Goal: Task Accomplishment & Management: Manage account settings

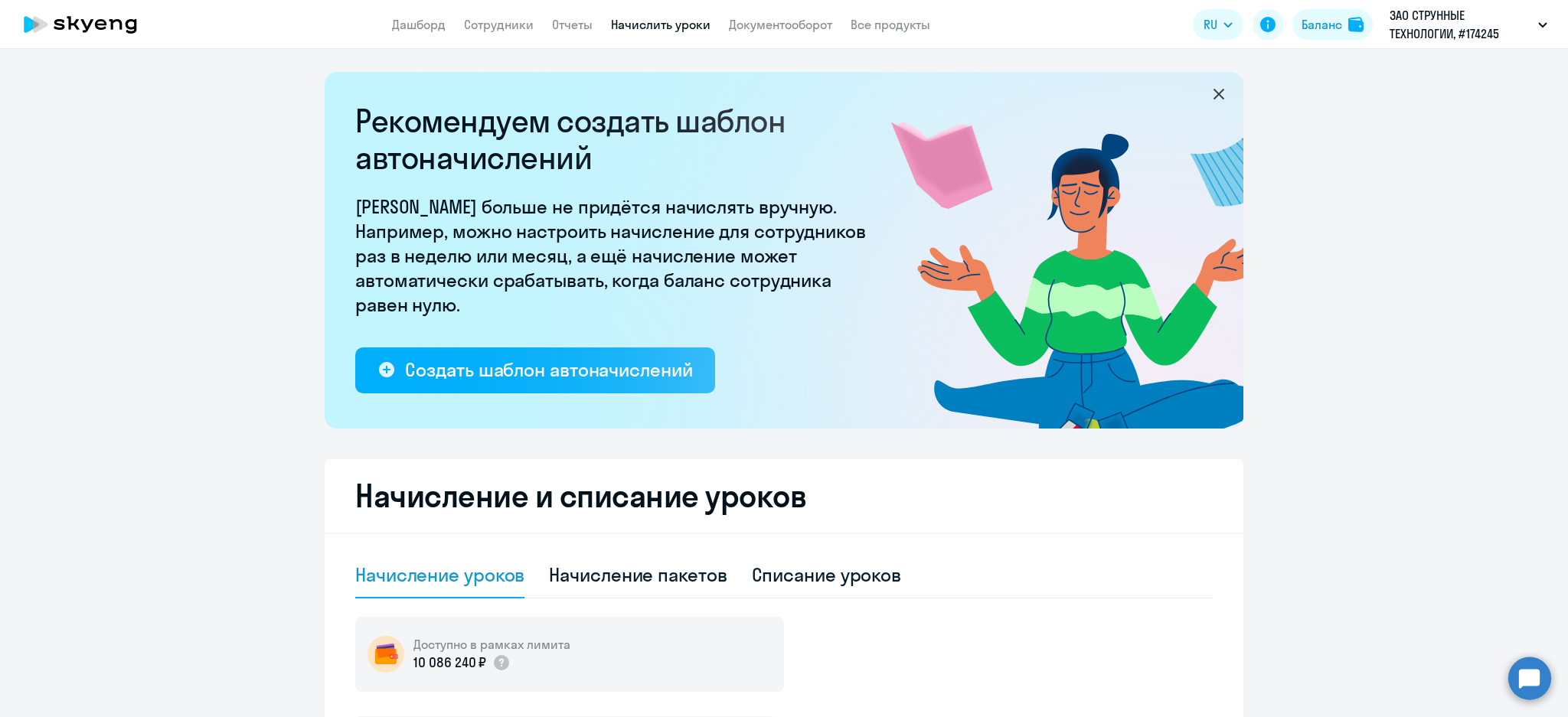
select select "10"
click at [803, 575] on div "Списание уроков" at bounding box center [827, 575] width 150 height 25
select select "10"
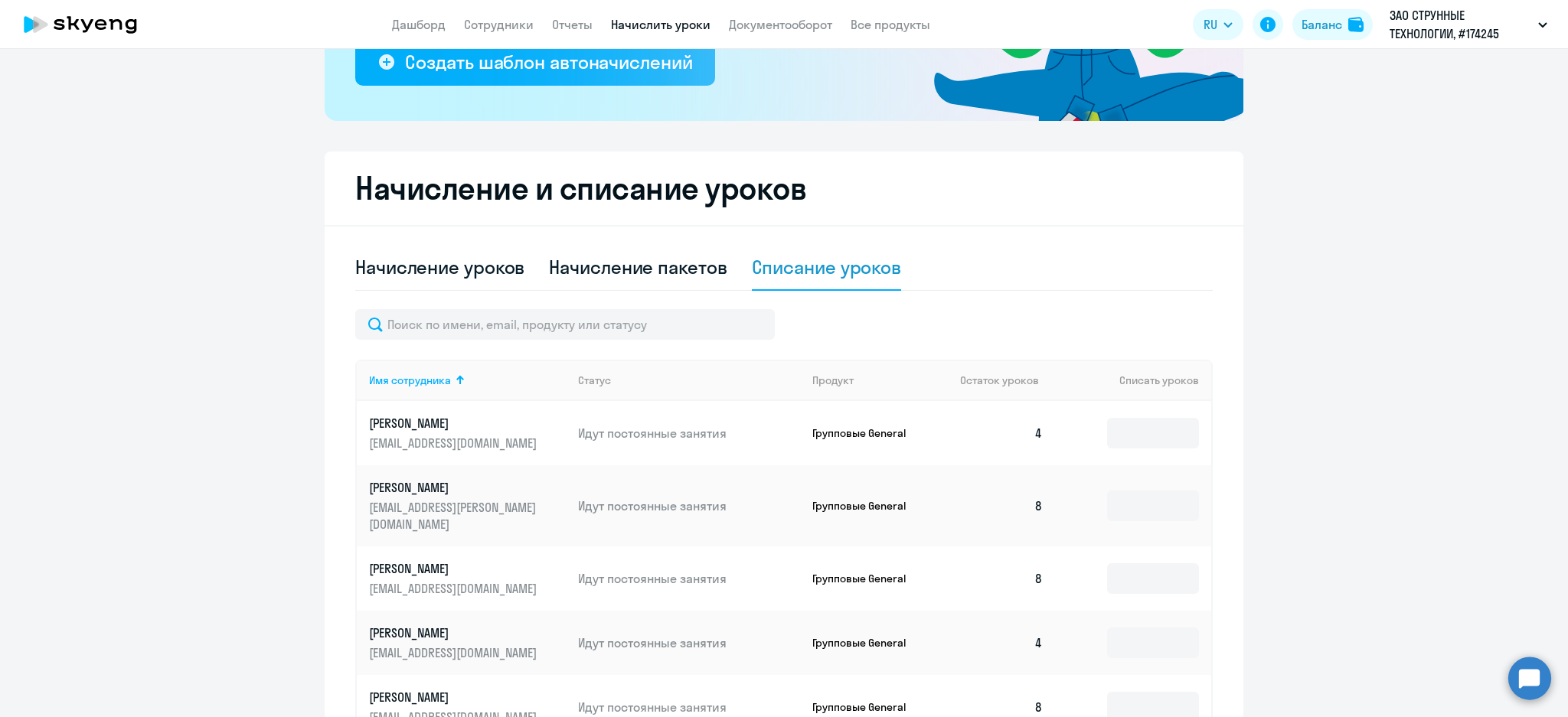
scroll to position [613, 0]
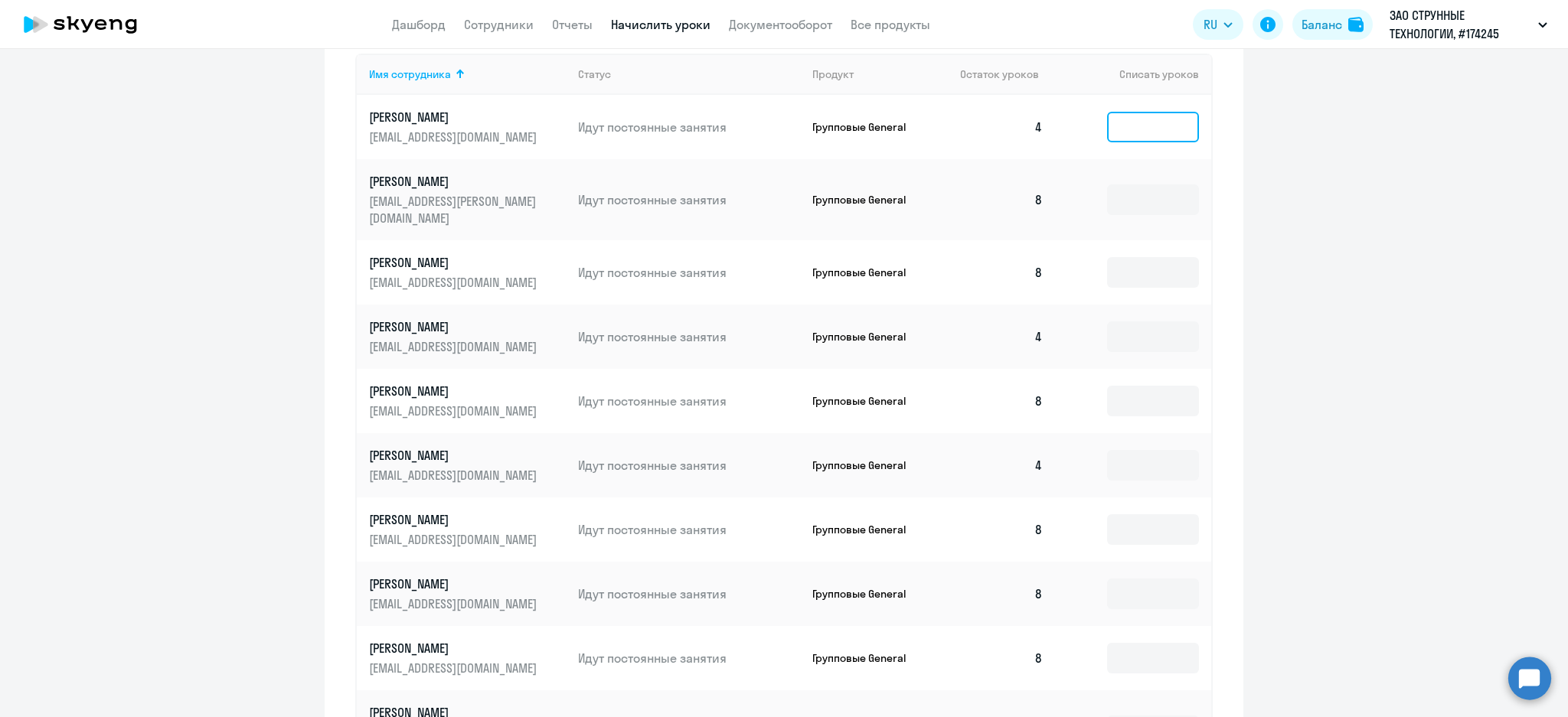
click at [1149, 128] on input at bounding box center [1153, 127] width 92 height 31
type input "4"
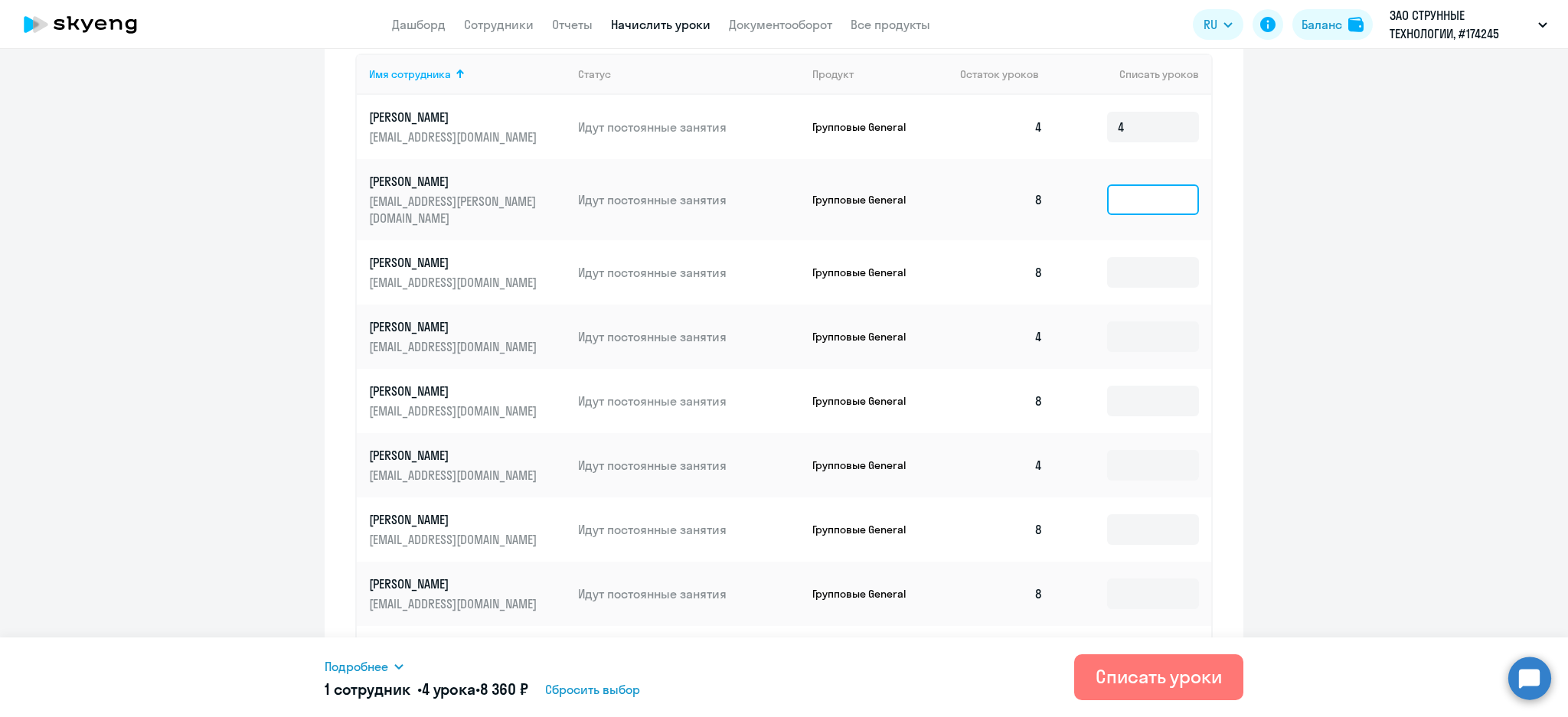
click at [1128, 203] on input at bounding box center [1153, 199] width 92 height 31
type input "8"
click at [1144, 257] on input at bounding box center [1153, 272] width 92 height 31
type input "8"
click at [1143, 329] on input at bounding box center [1153, 336] width 92 height 31
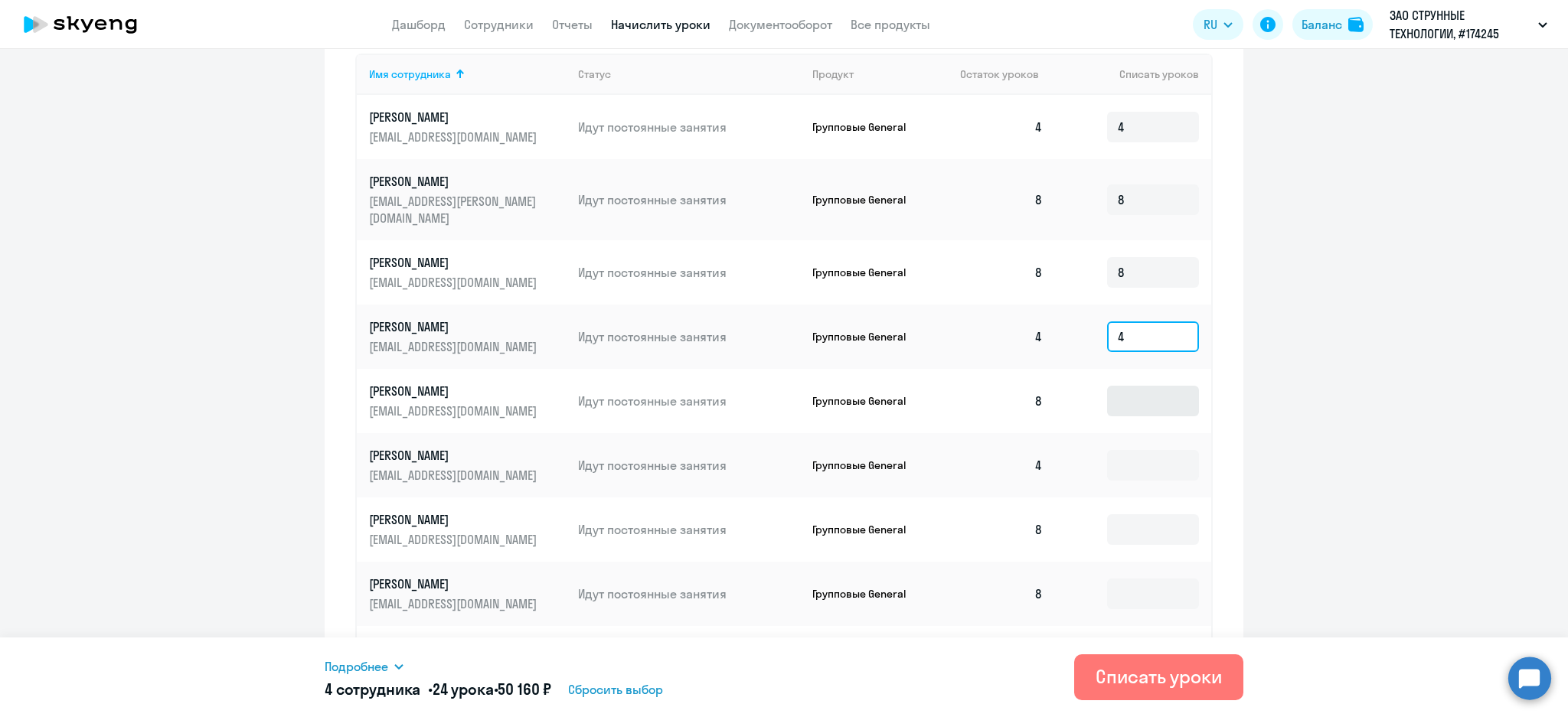
type input "4"
click at [1137, 385] on input at bounding box center [1153, 400] width 92 height 31
type input "8"
click at [1133, 450] on input at bounding box center [1153, 465] width 92 height 31
type input "4"
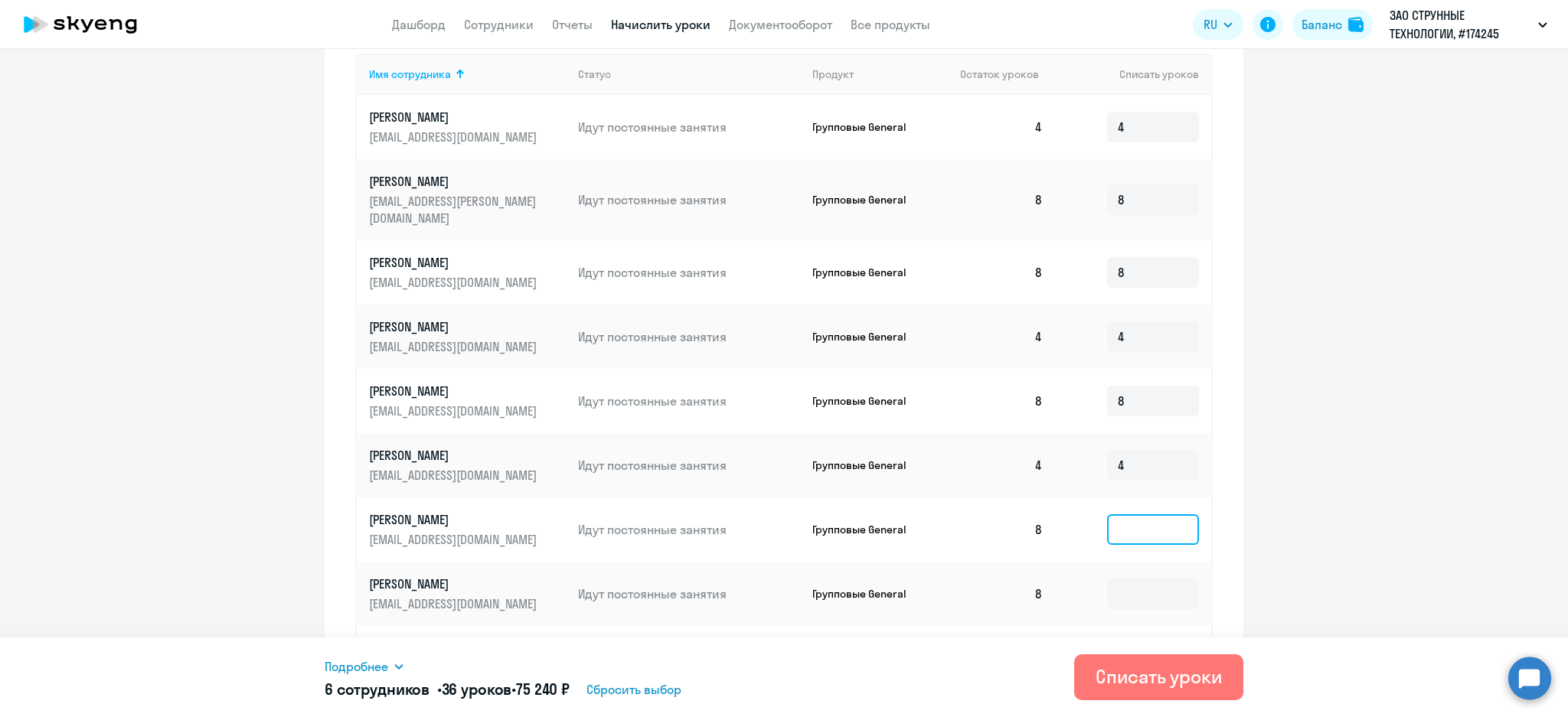
click at [1143, 514] on input at bounding box center [1153, 529] width 92 height 31
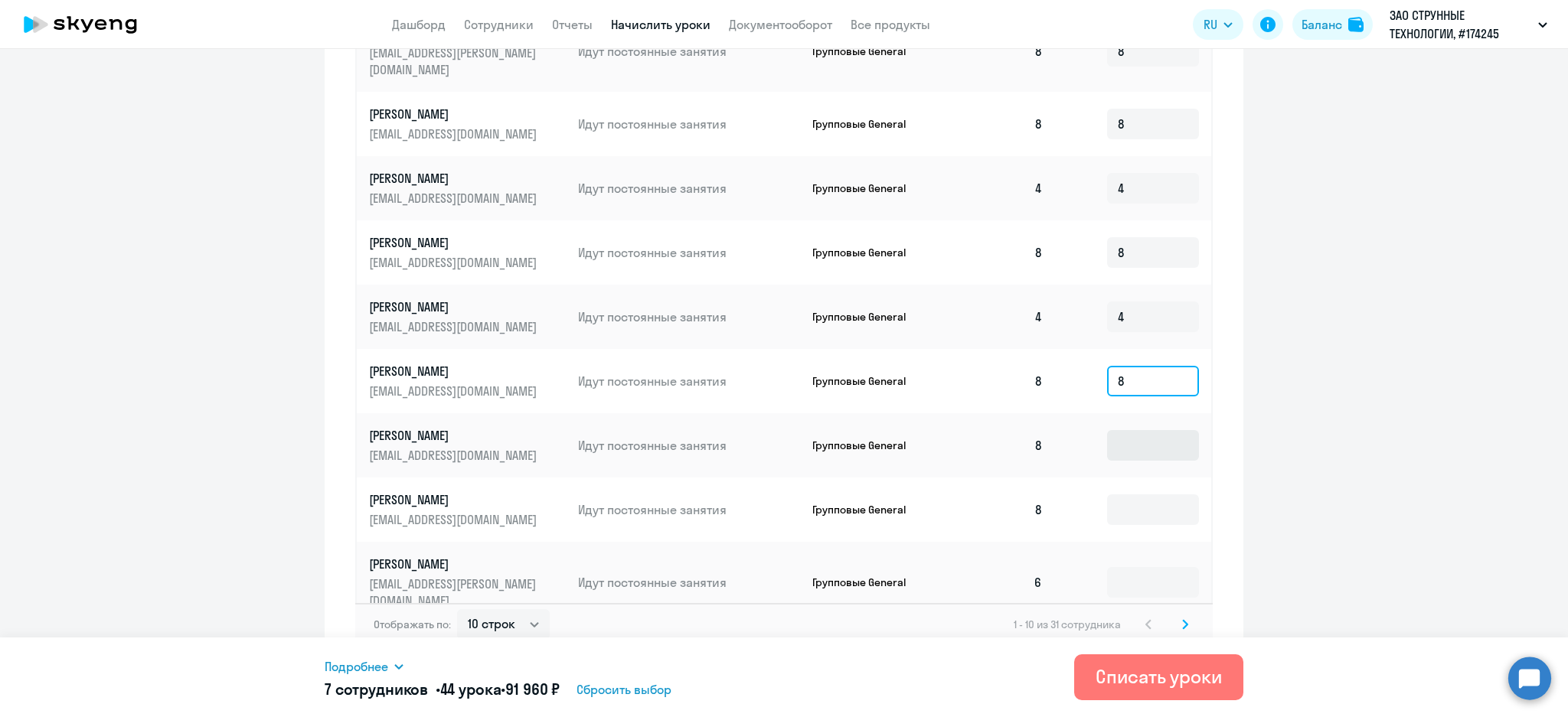
type input "8"
click at [1140, 438] on input at bounding box center [1153, 445] width 92 height 31
type input "8"
click at [1125, 496] on input at bounding box center [1153, 510] width 92 height 31
type input "8"
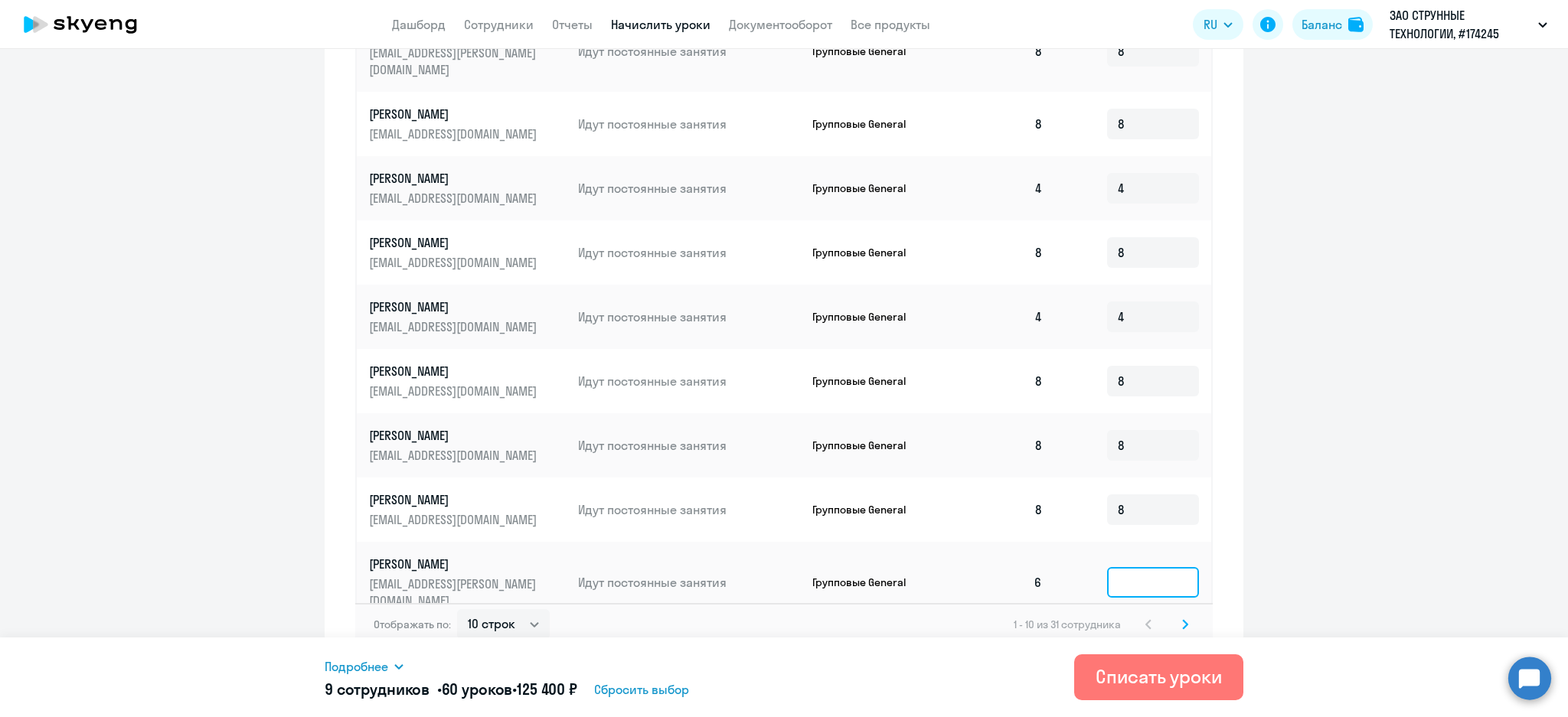
click at [1120, 567] on input at bounding box center [1153, 582] width 92 height 31
type input "6"
click at [1185, 615] on svg-icon at bounding box center [1185, 624] width 18 height 18
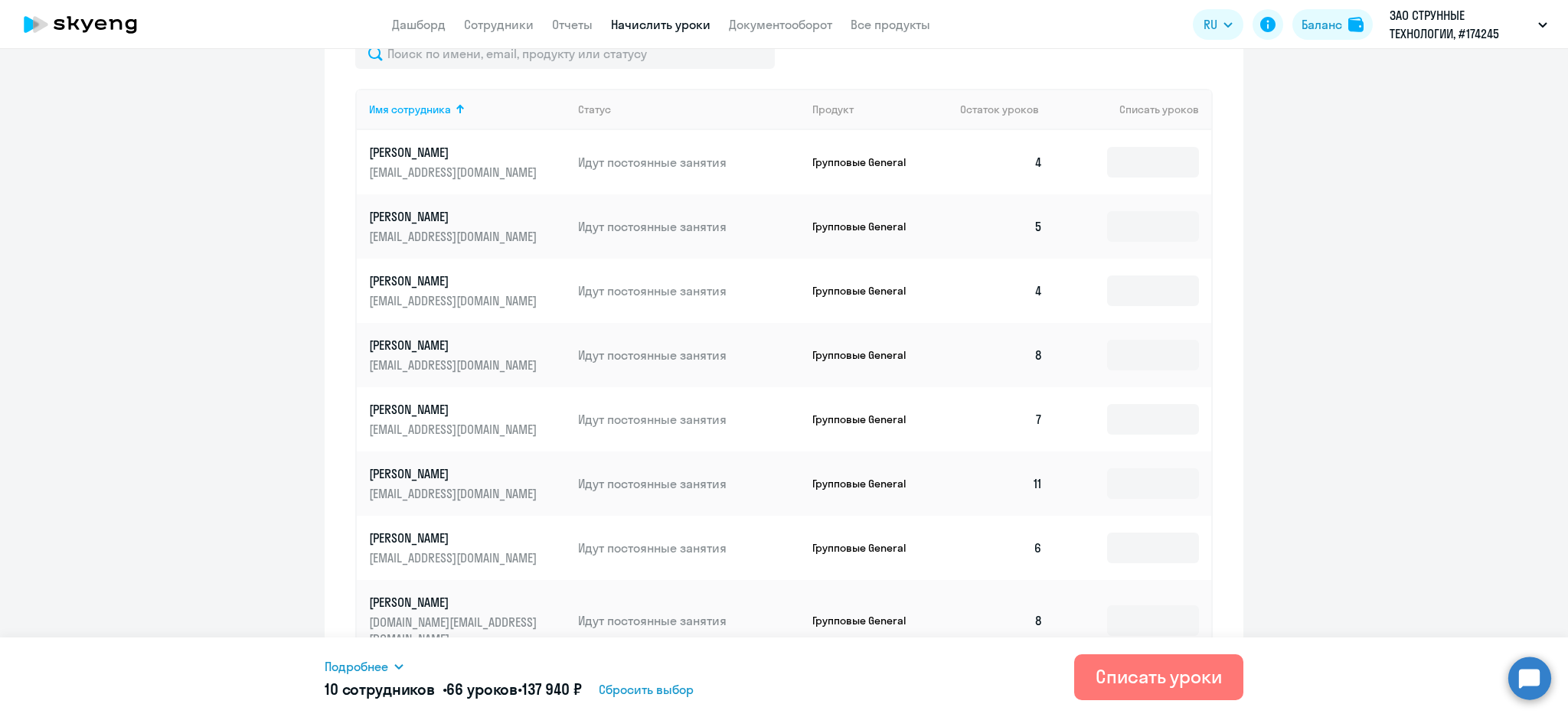
scroll to position [558, 0]
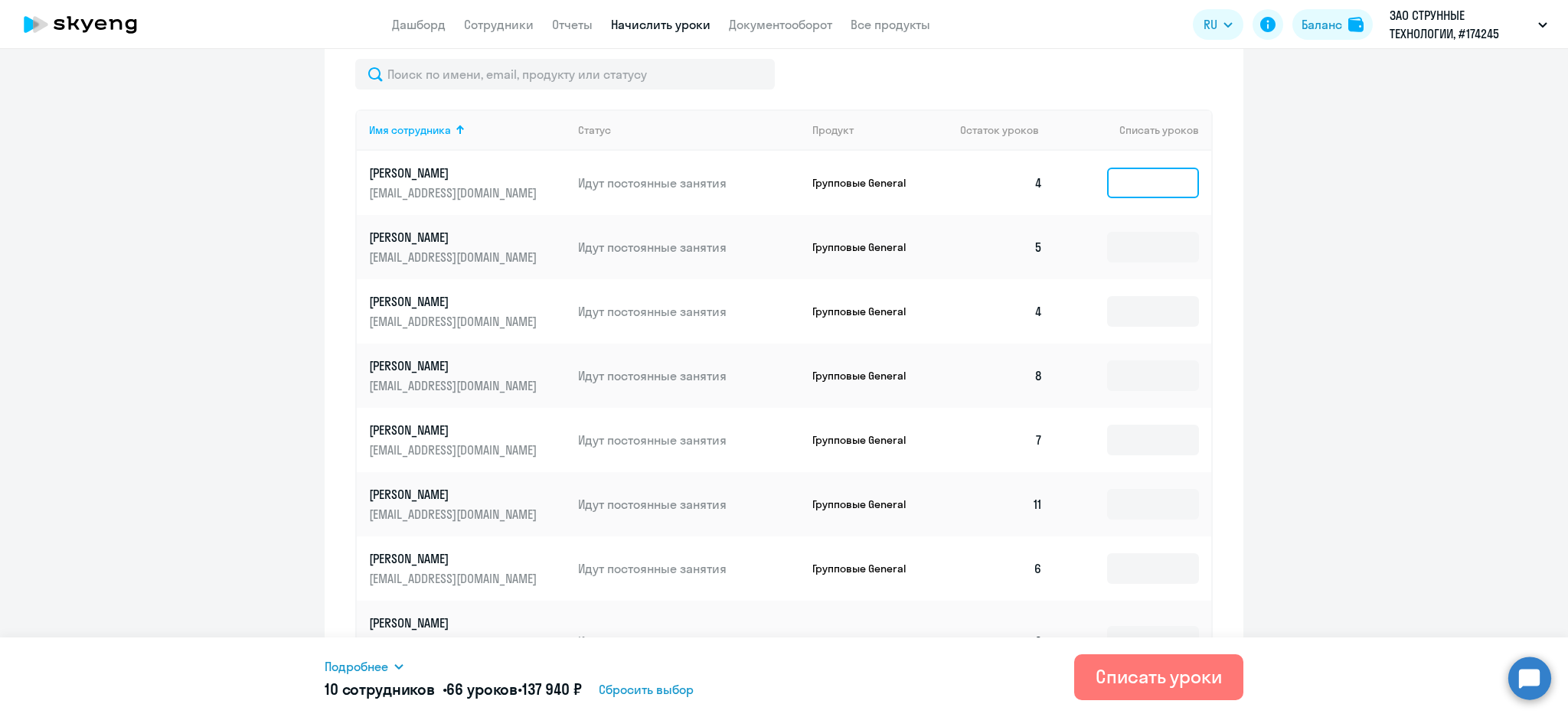
click at [1141, 192] on input at bounding box center [1153, 183] width 92 height 31
type input "4"
click at [1132, 246] on input at bounding box center [1153, 247] width 92 height 31
type input "5"
drag, startPoint x: 1131, startPoint y: 283, endPoint x: 1132, endPoint y: 303, distance: 20.0
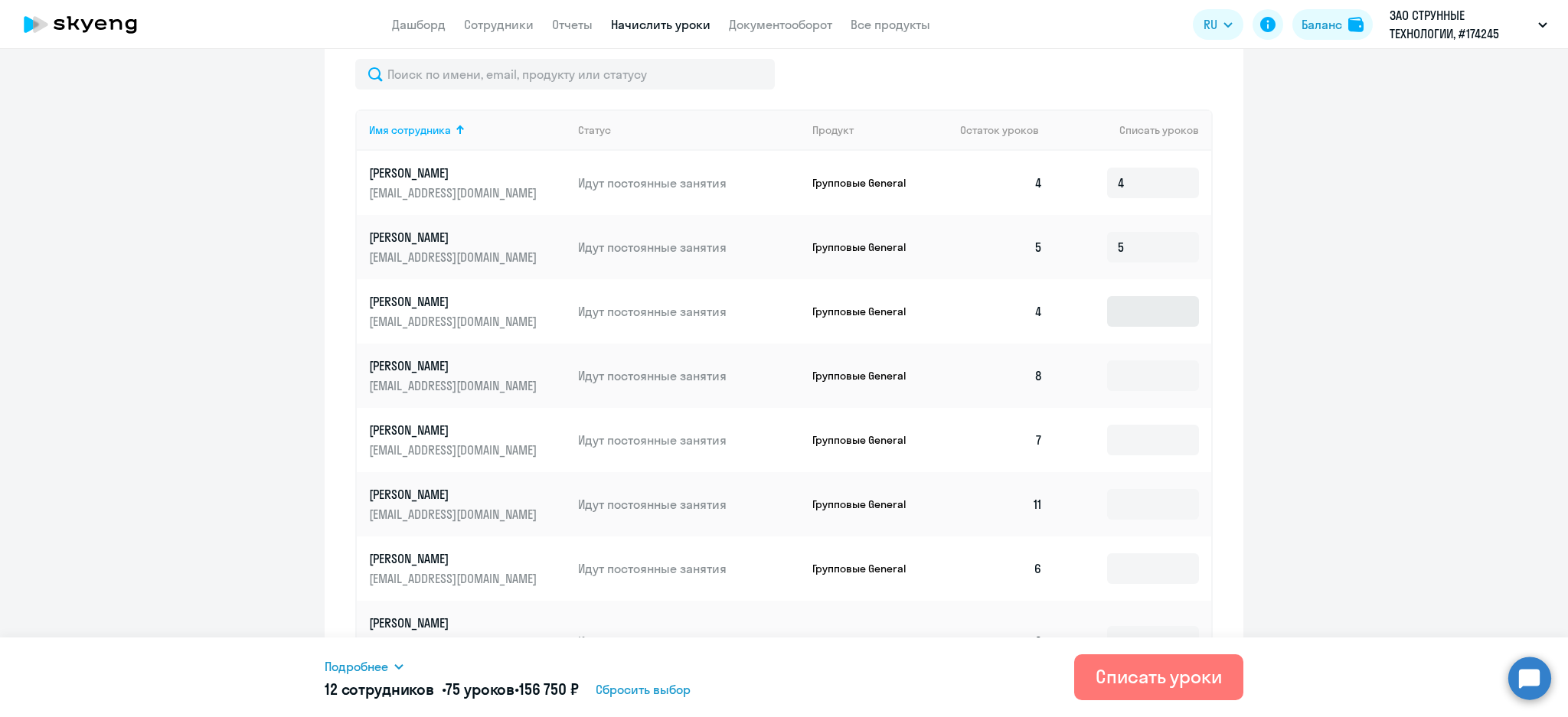
click at [1131, 293] on td at bounding box center [1132, 311] width 156 height 64
click at [1133, 311] on input at bounding box center [1153, 311] width 92 height 31
type input "4"
drag, startPoint x: 1127, startPoint y: 377, endPoint x: 1125, endPoint y: 392, distance: 15.1
click at [1125, 377] on input at bounding box center [1153, 375] width 92 height 31
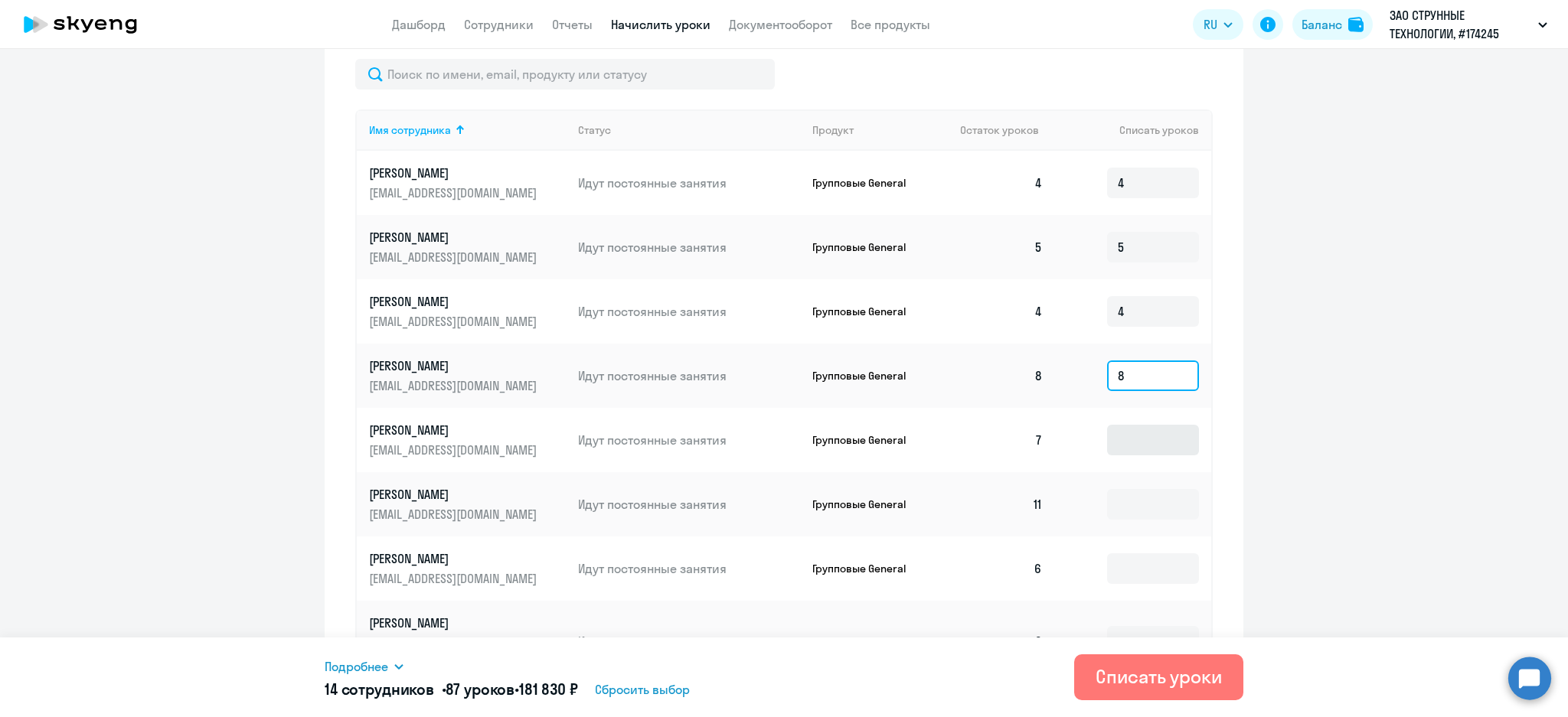
type input "8"
click at [1128, 445] on input at bounding box center [1153, 440] width 92 height 31
type input "7"
click at [1138, 507] on input at bounding box center [1153, 504] width 92 height 31
type input "11"
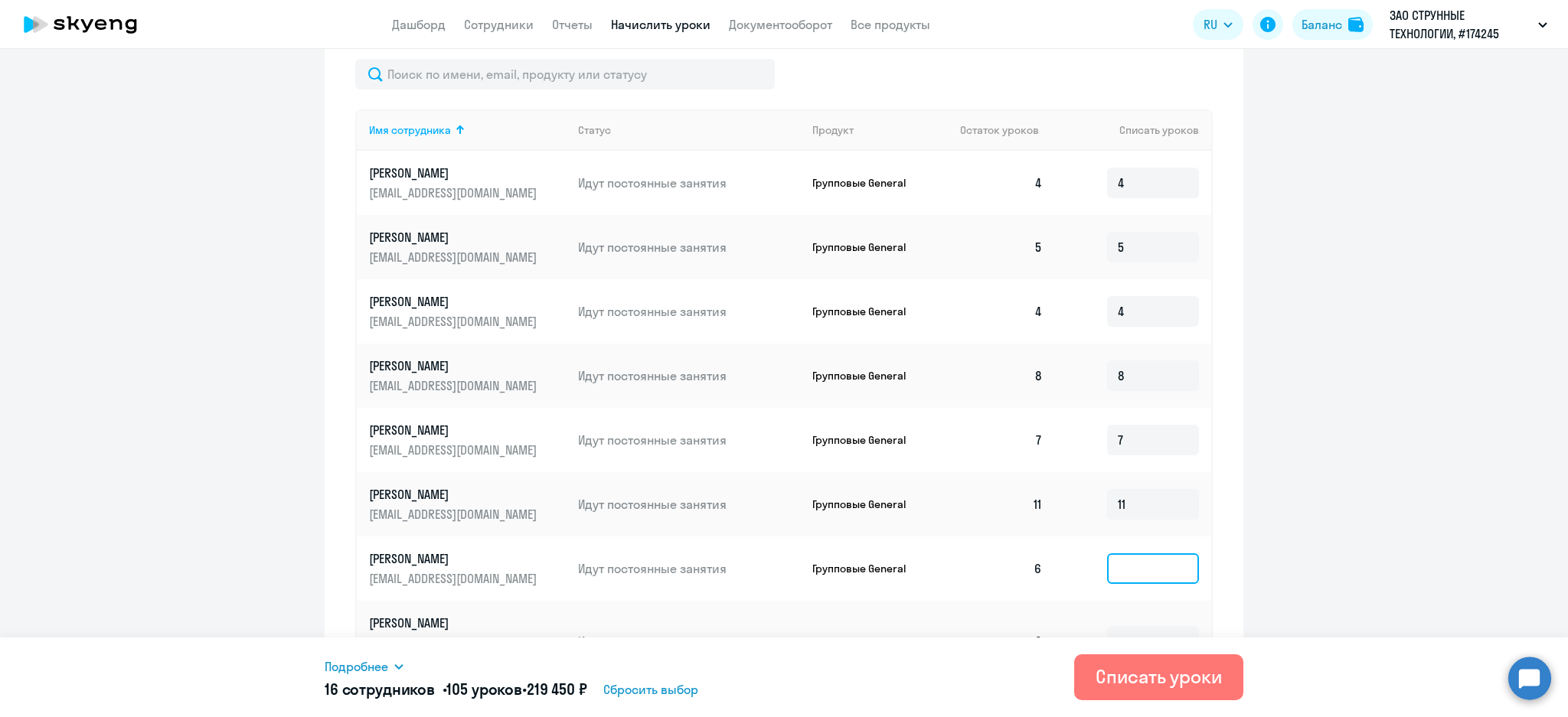
click at [1136, 565] on input at bounding box center [1153, 568] width 92 height 31
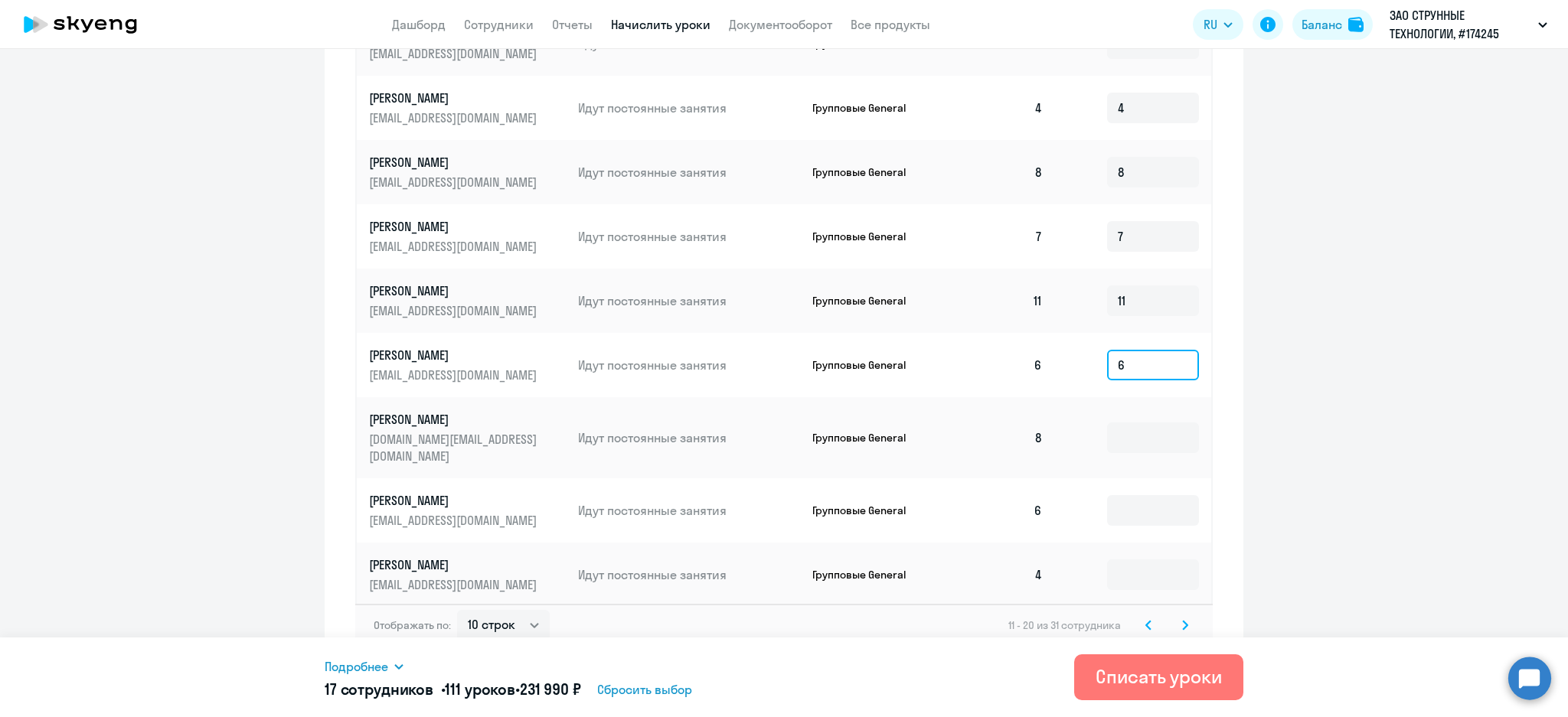
scroll to position [762, 0]
type input "6"
click at [1133, 423] on input at bounding box center [1153, 437] width 92 height 31
type input "8"
click at [1140, 495] on input at bounding box center [1153, 510] width 92 height 31
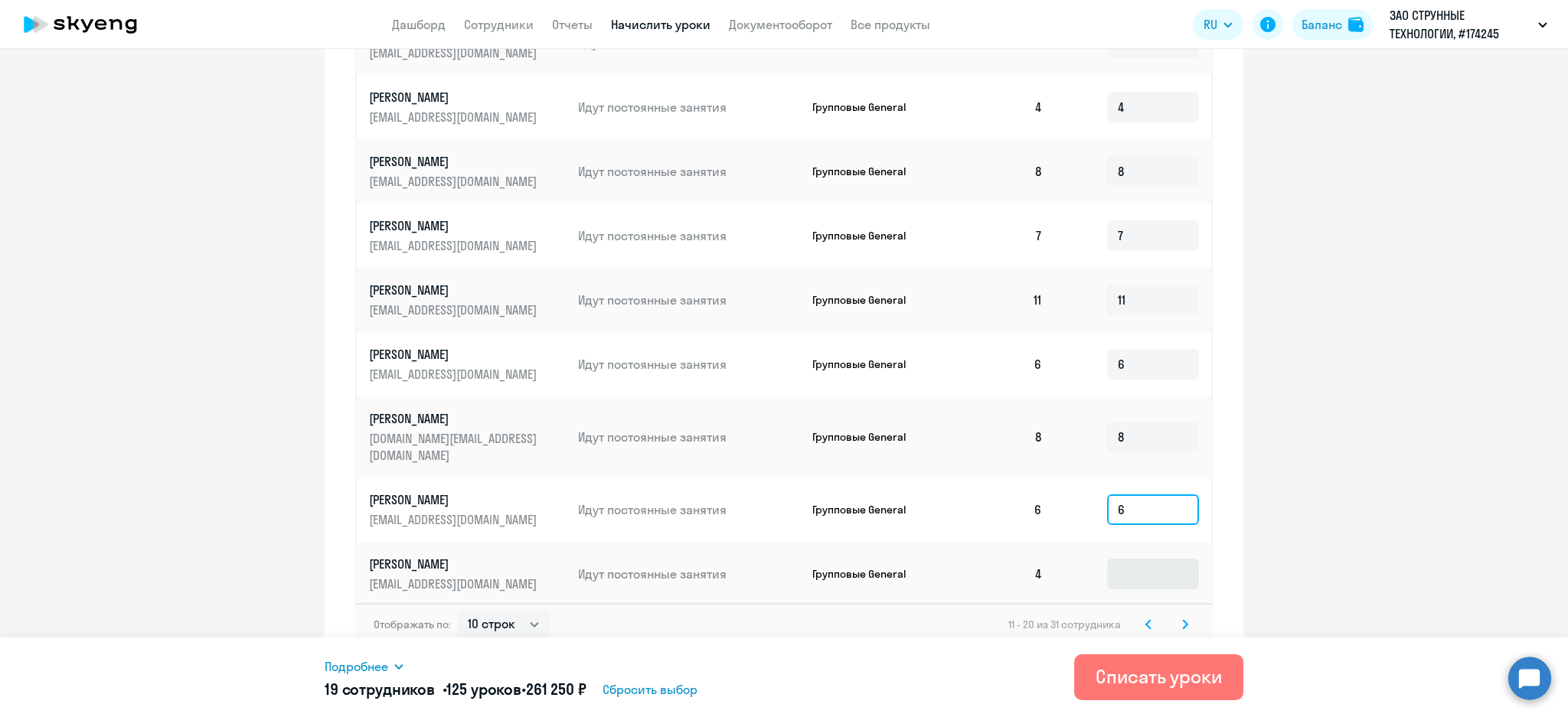
type input "6"
click at [1144, 559] on input at bounding box center [1153, 574] width 92 height 31
type input "4"
click at [1176, 615] on svg-icon at bounding box center [1185, 624] width 18 height 18
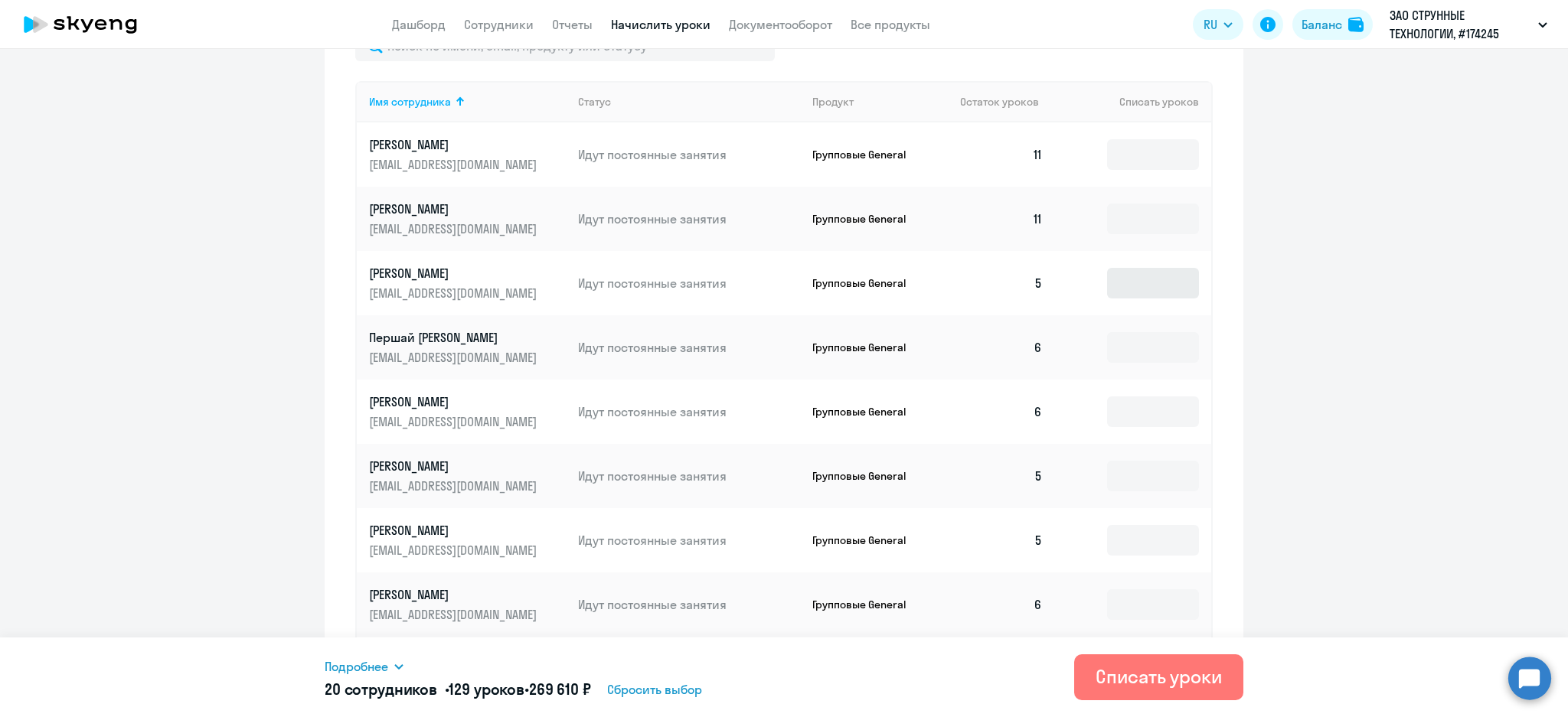
scroll to position [456, 0]
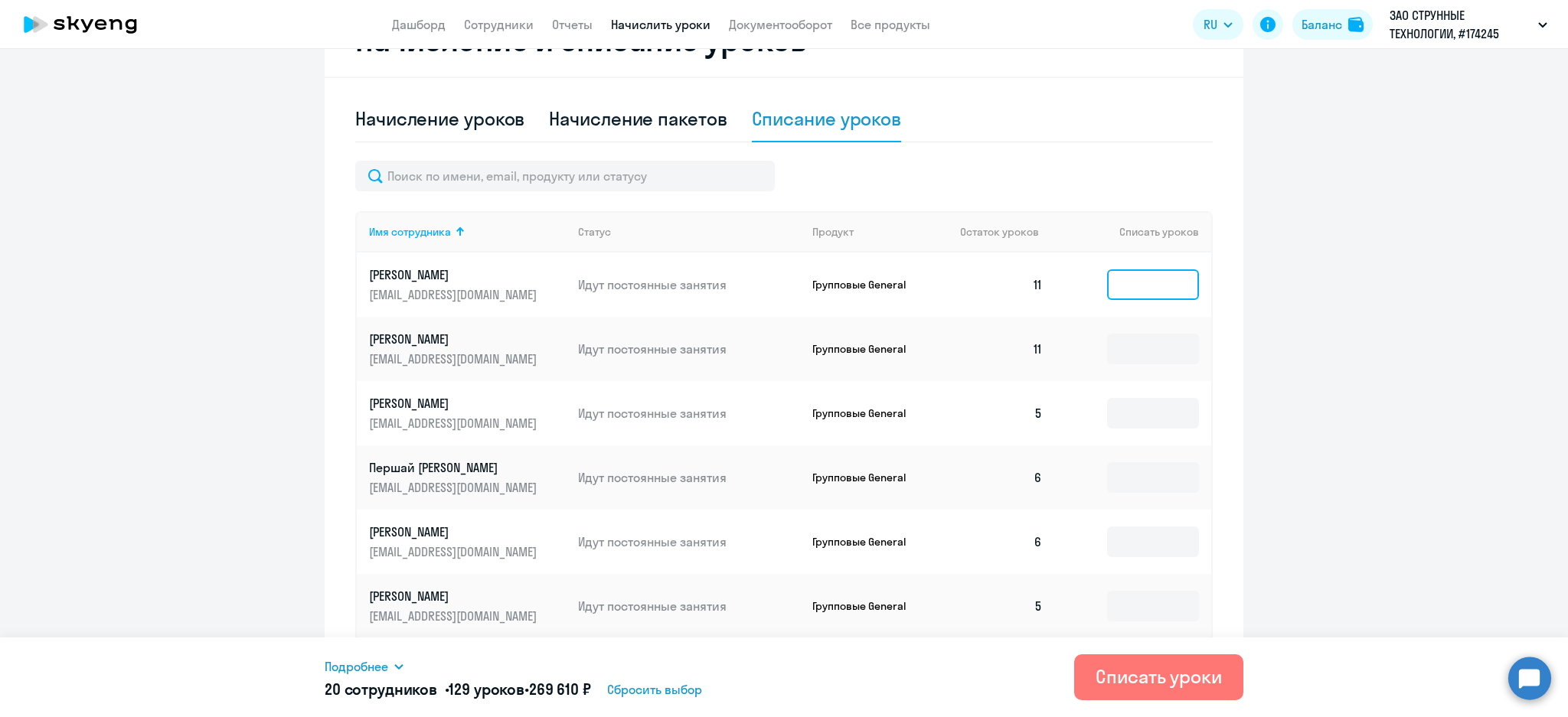
click at [1145, 283] on input at bounding box center [1153, 284] width 92 height 31
type input "11"
click at [1136, 347] on input at bounding box center [1153, 349] width 92 height 31
type input "11"
click at [1145, 414] on input at bounding box center [1153, 413] width 92 height 31
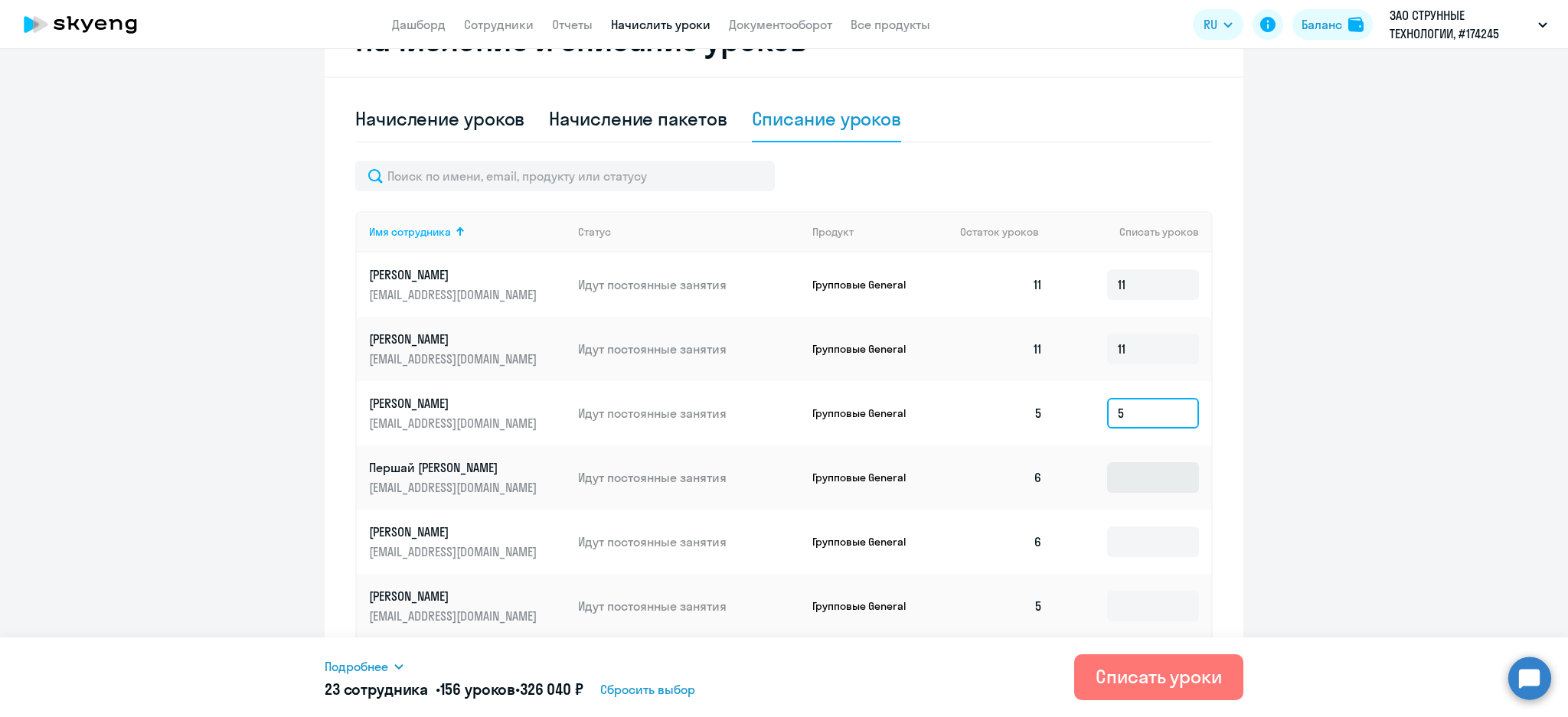
type input "5"
drag, startPoint x: 1142, startPoint y: 483, endPoint x: 1133, endPoint y: 491, distance: 12.0
click at [1136, 488] on input at bounding box center [1153, 477] width 92 height 31
type input "6"
click at [1128, 539] on input at bounding box center [1153, 541] width 92 height 31
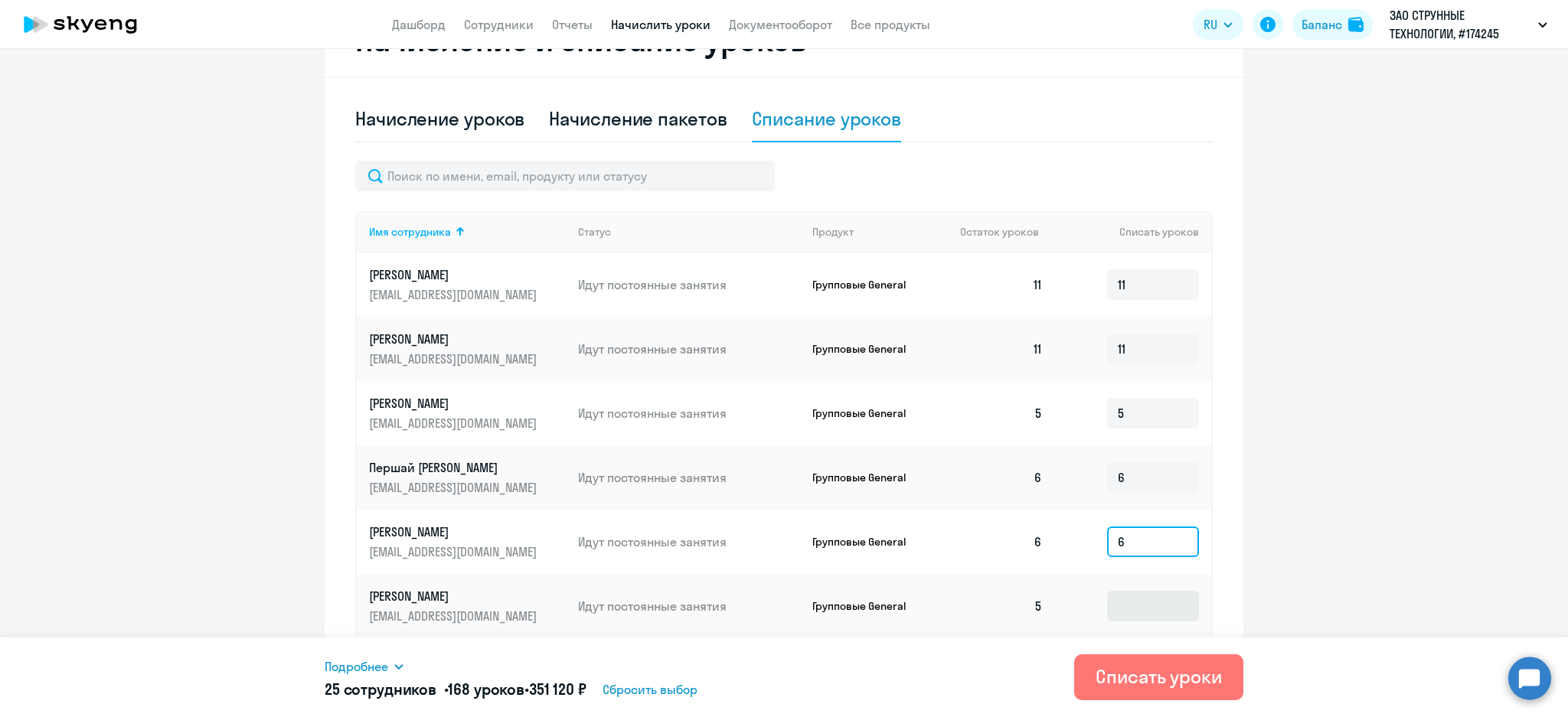
type input "6"
click at [1131, 608] on input at bounding box center [1153, 605] width 92 height 31
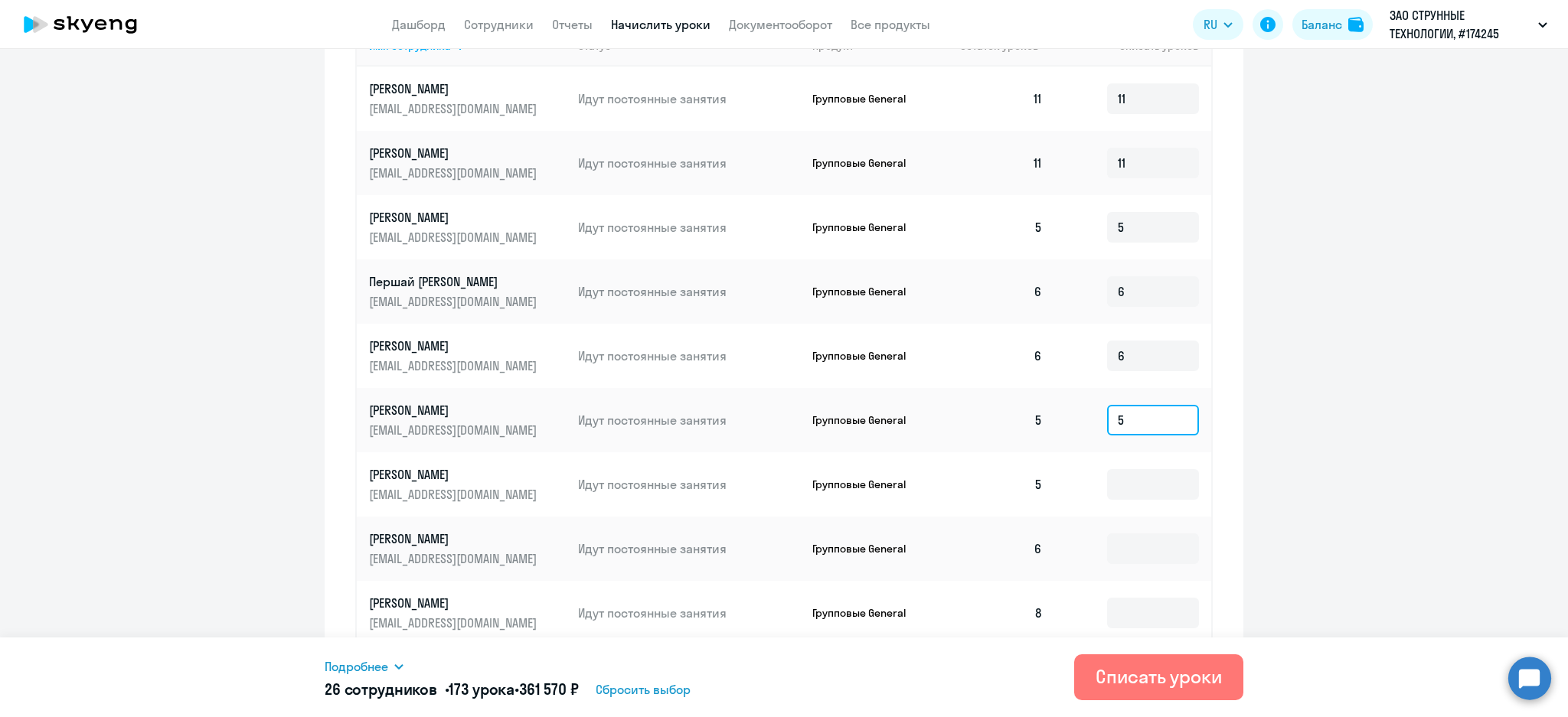
scroll to position [762, 0]
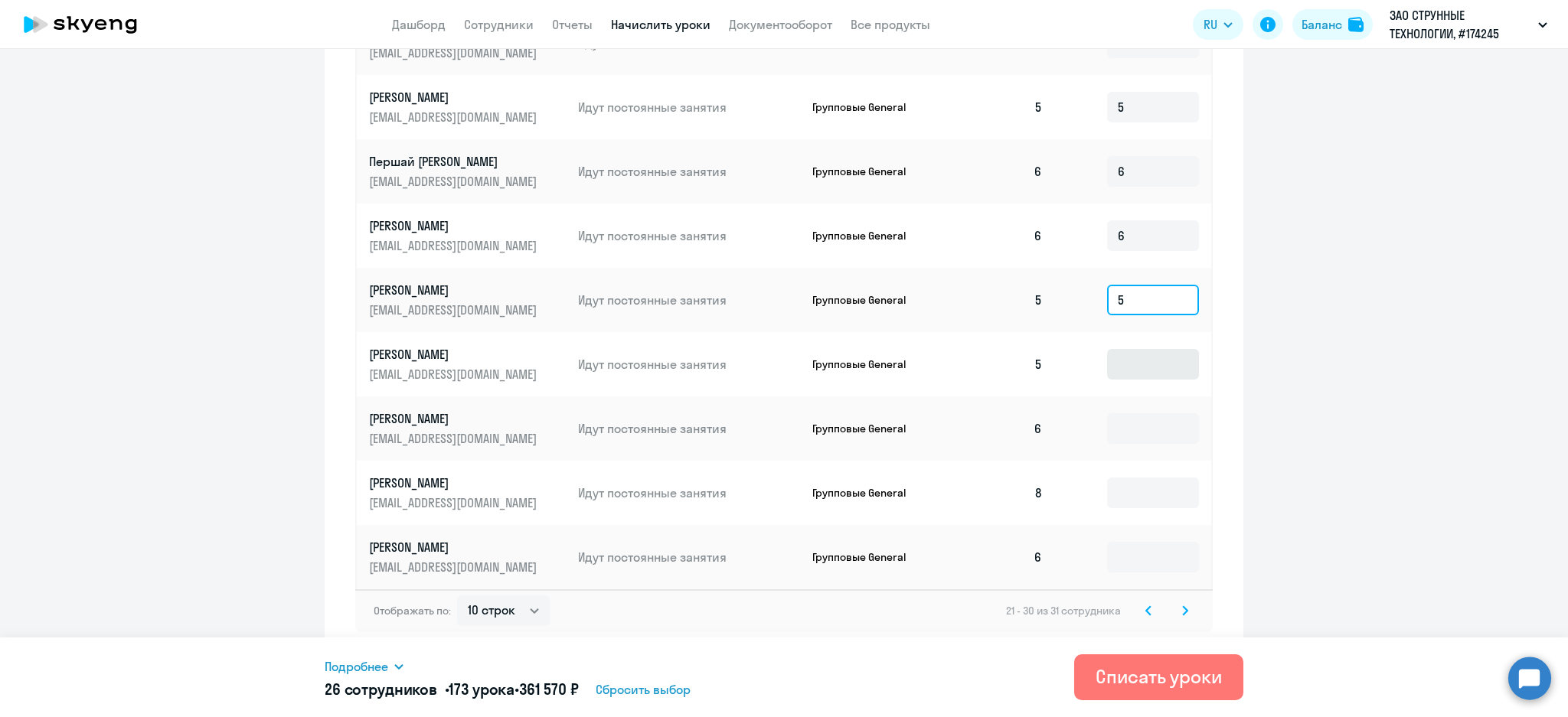
type input "5"
click at [1136, 376] on input at bounding box center [1153, 364] width 92 height 31
type input "5"
click at [1128, 423] on input at bounding box center [1153, 428] width 92 height 31
type input "6"
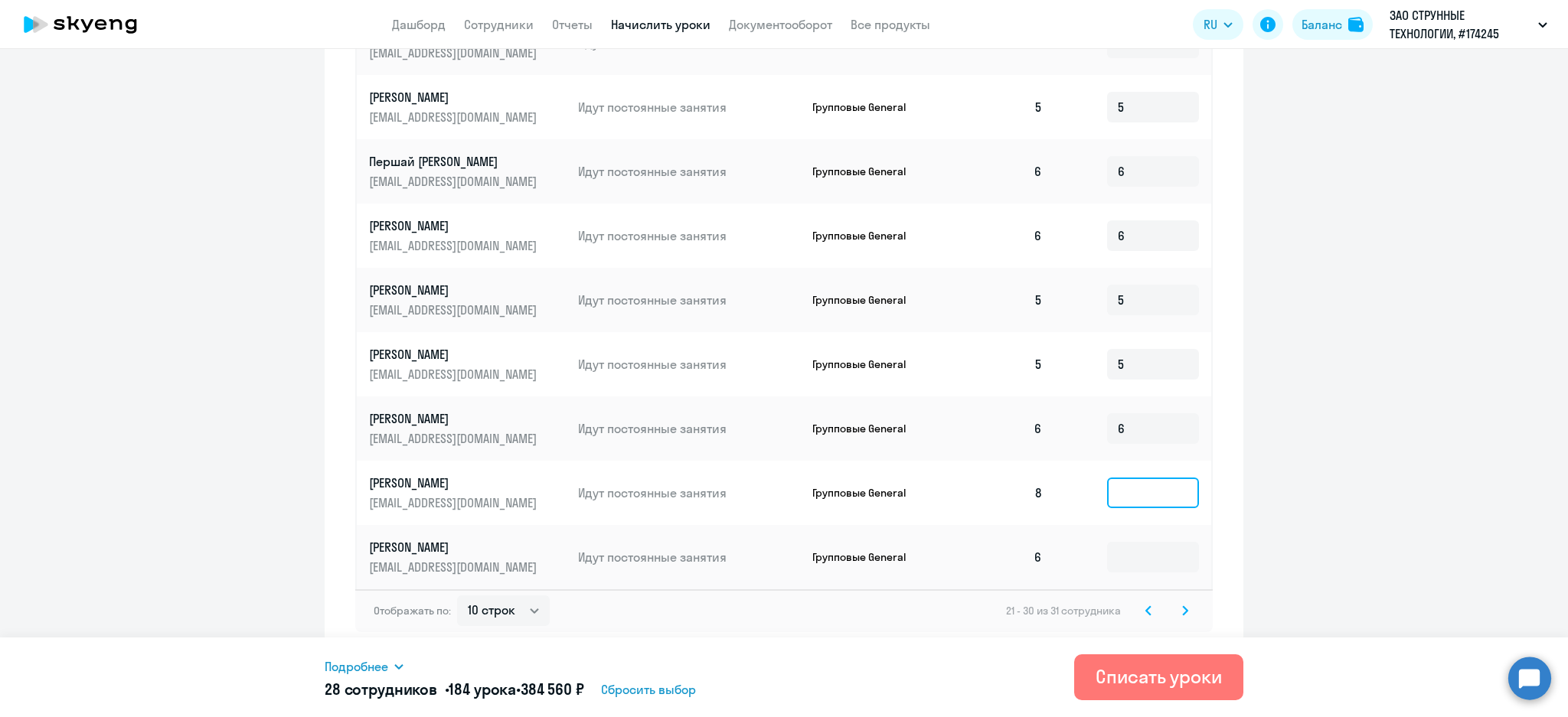
click at [1144, 495] on input at bounding box center [1153, 492] width 92 height 31
type input "8"
click at [1147, 559] on input at bounding box center [1153, 557] width 92 height 31
type input "6"
click at [1182, 611] on icon at bounding box center [1186, 611] width 6 height 11
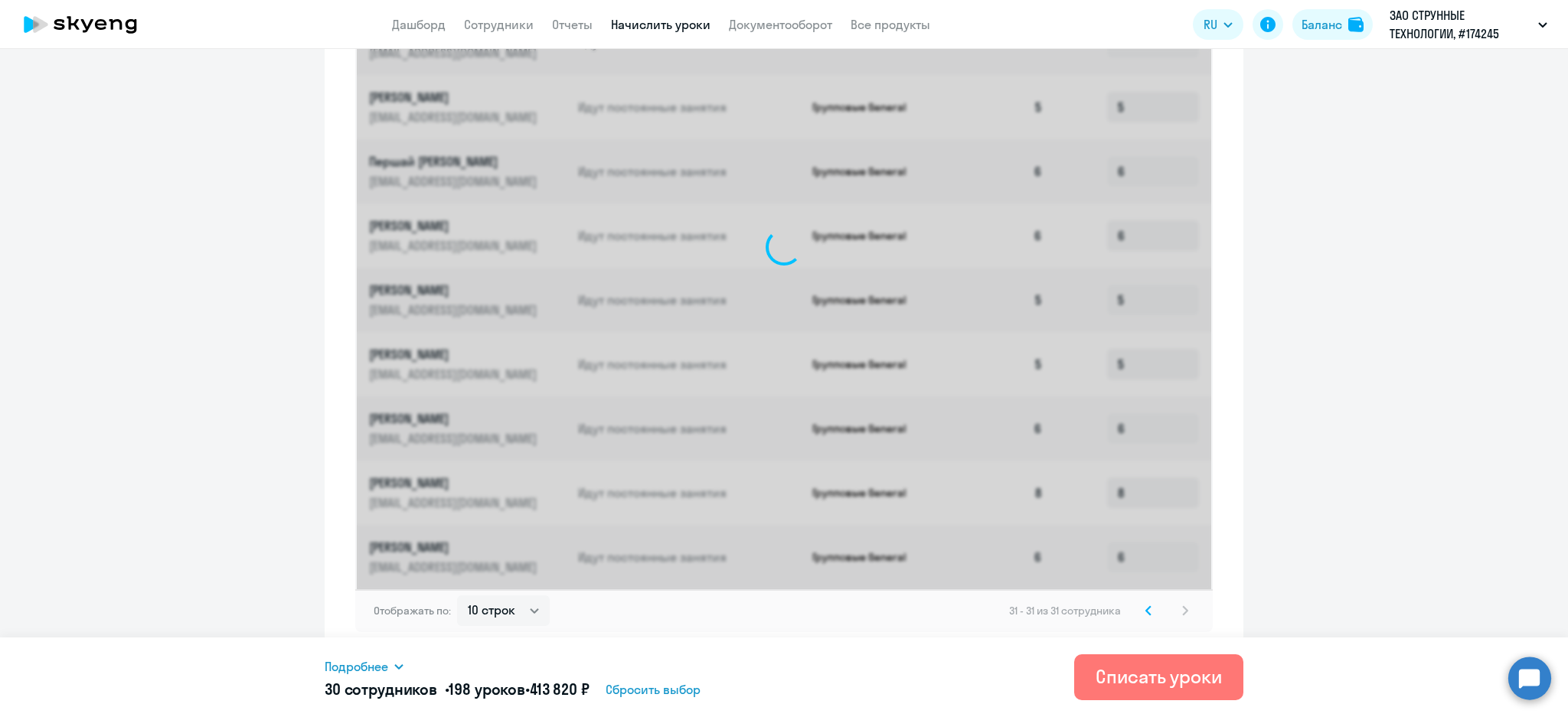
scroll to position [308, 0]
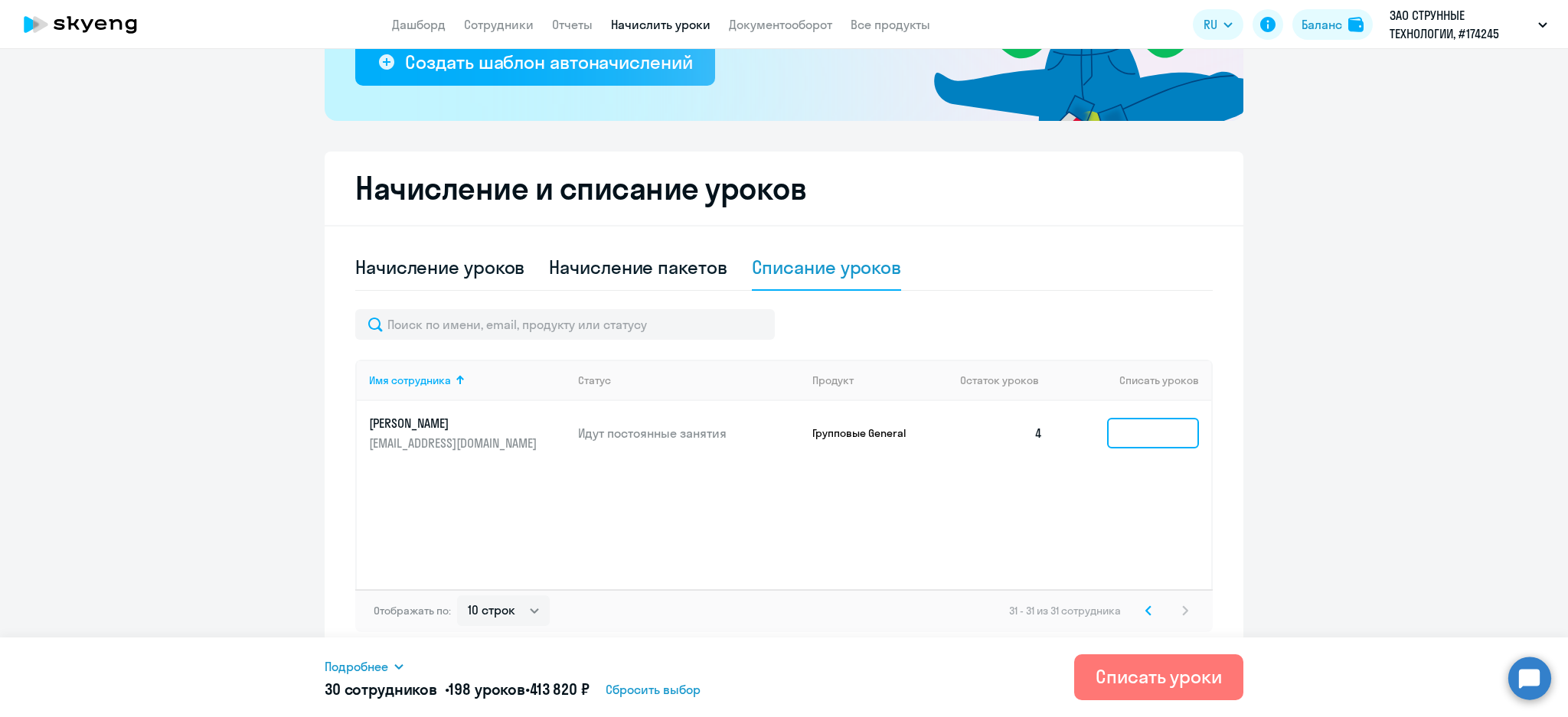
click at [1136, 446] on input at bounding box center [1153, 433] width 92 height 31
type input "4"
click at [1168, 670] on div "Списать уроки" at bounding box center [1159, 676] width 127 height 25
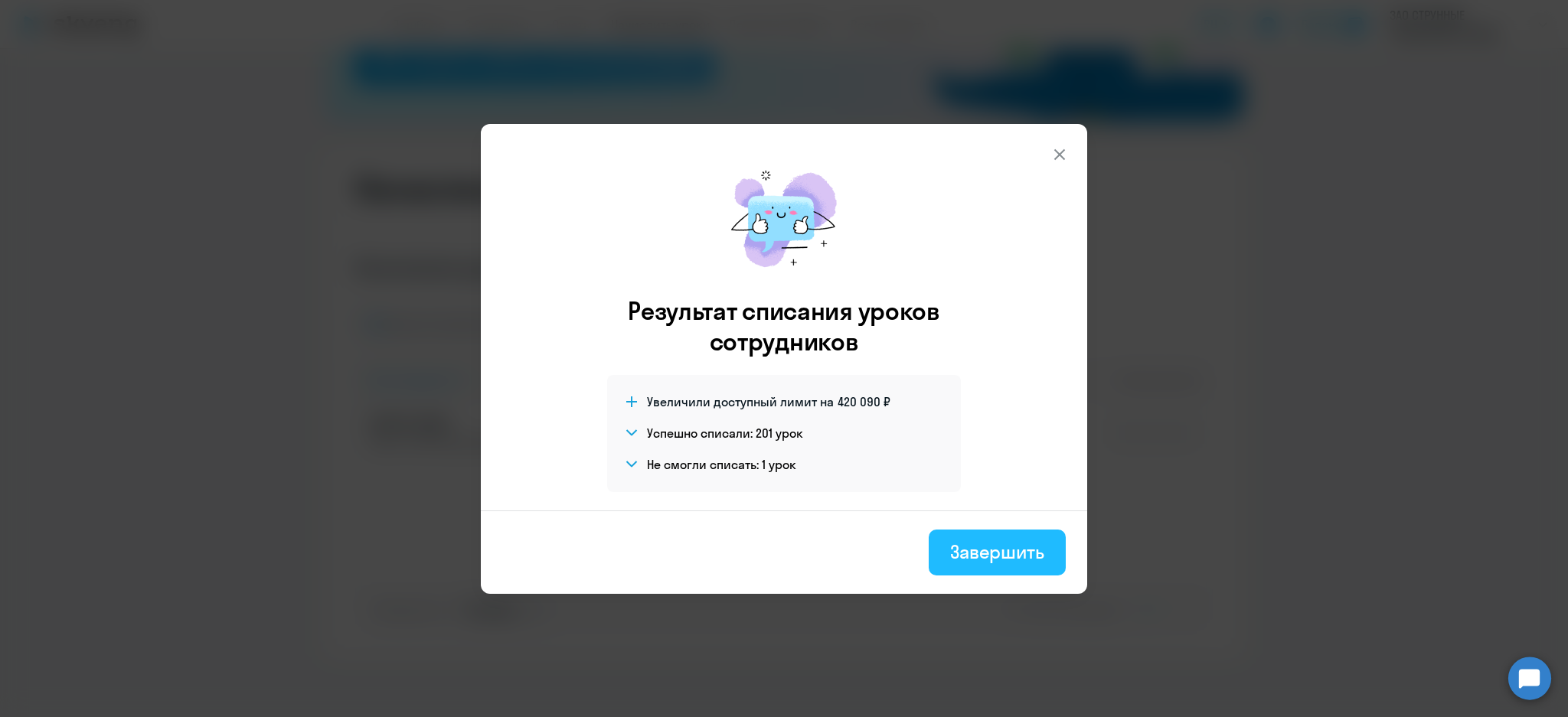
click at [966, 541] on div "Завершить" at bounding box center [997, 552] width 94 height 25
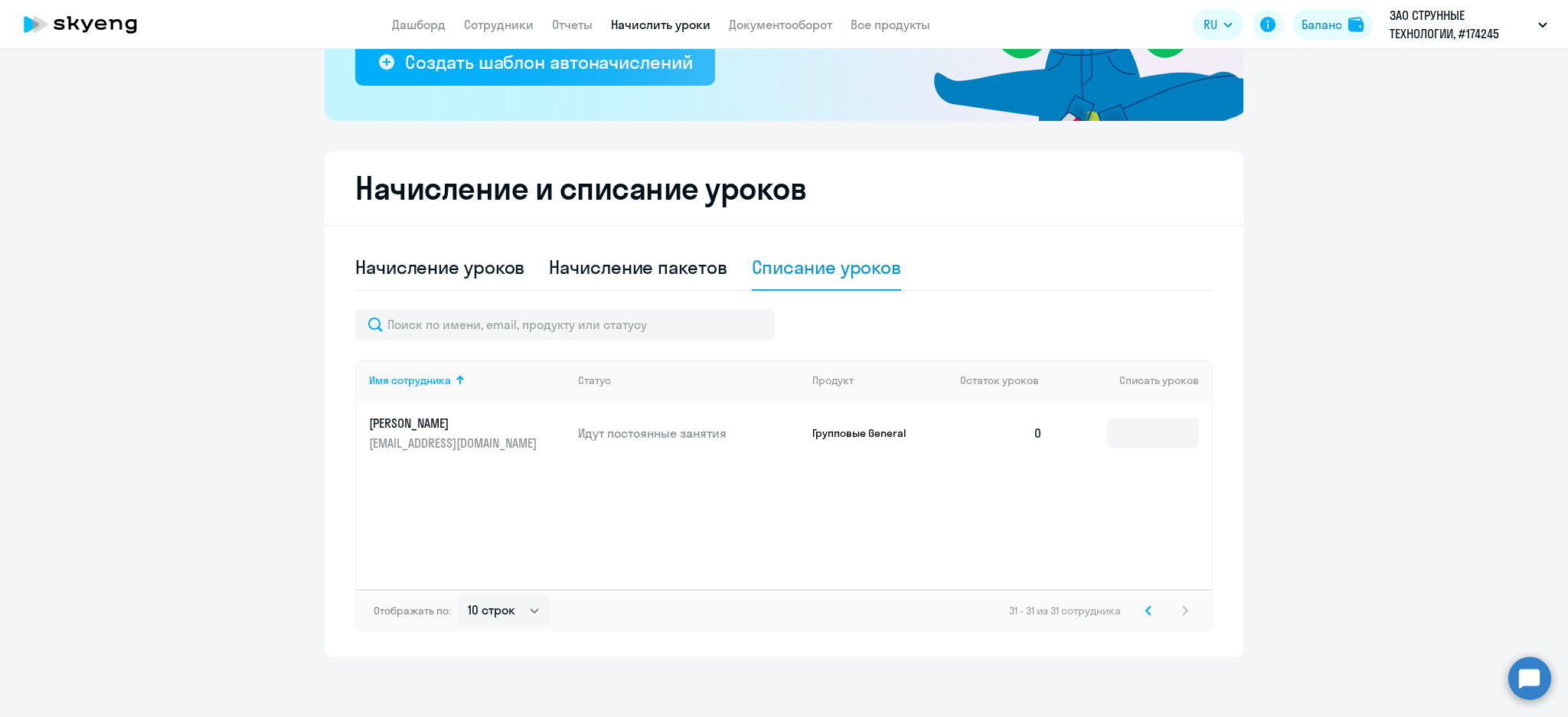
click at [1267, 497] on ng-component "Рекомендуем создать шаблон автоначислений Уроки больше не придётся начислять вр…" at bounding box center [784, 210] width 1568 height 892
click at [605, 266] on div "Начисление пакетов" at bounding box center [637, 267] width 177 height 25
select select "10"
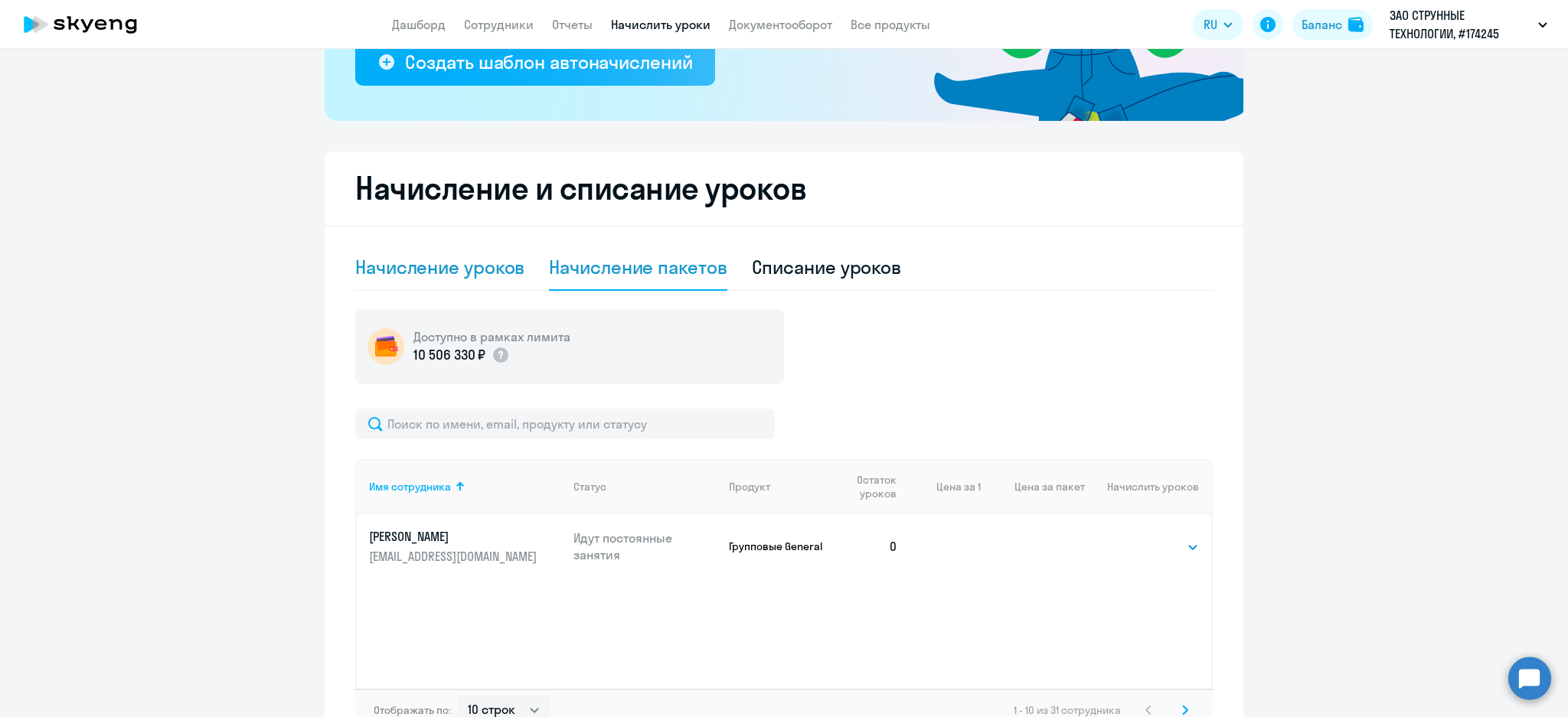
click at [418, 268] on div "Начисление уроков" at bounding box center [440, 267] width 169 height 25
select select "10"
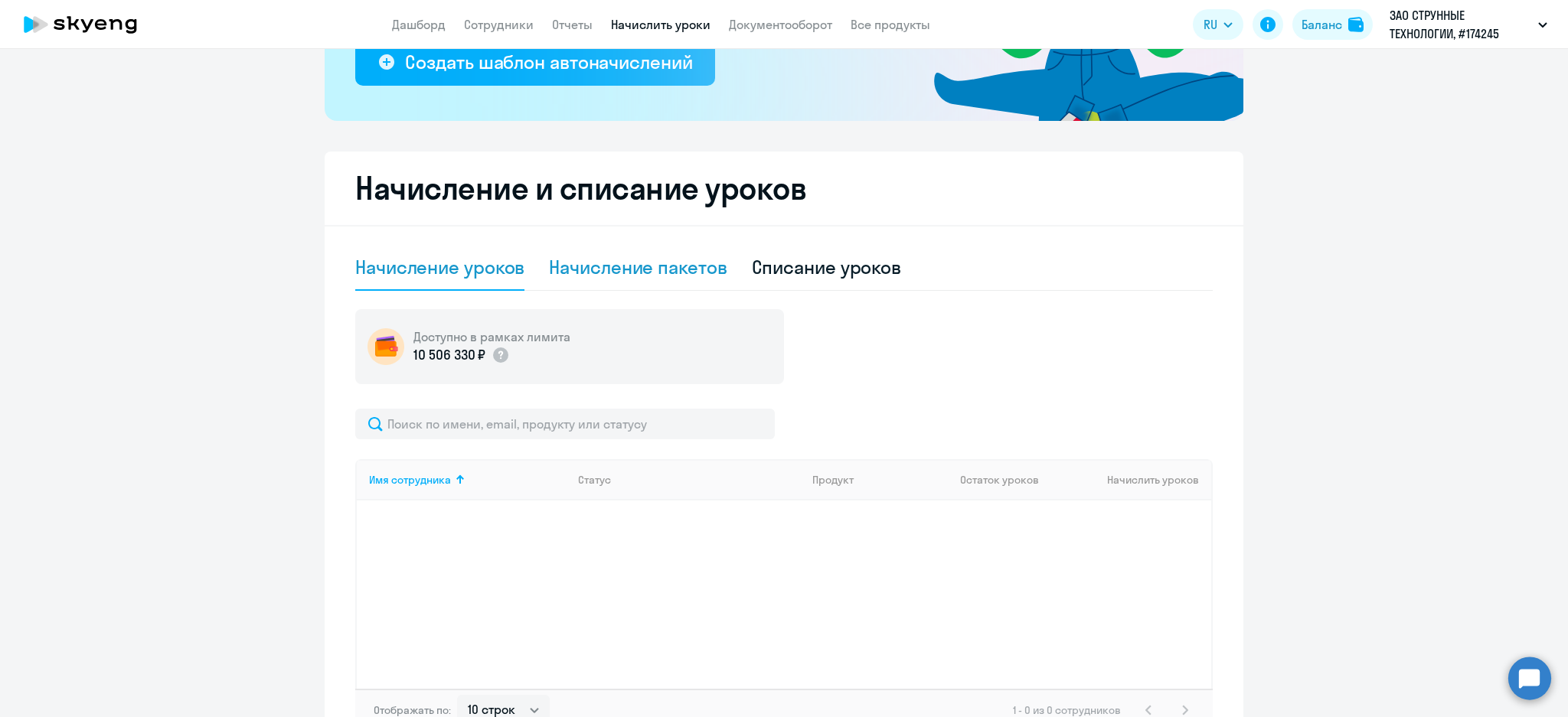
click at [592, 246] on div "Начисление пакетов" at bounding box center [637, 267] width 177 height 46
select select "10"
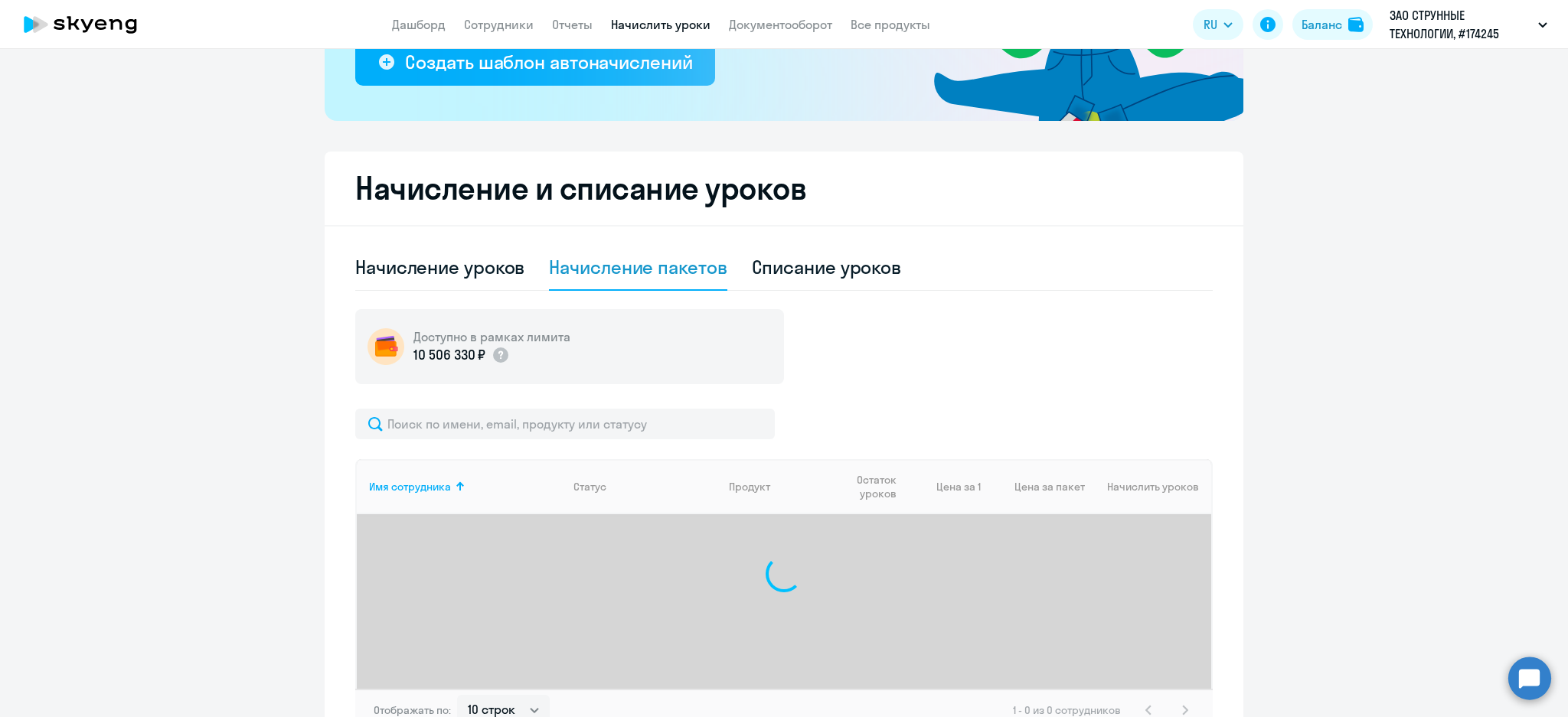
click at [585, 261] on div "Начисление пакетов" at bounding box center [637, 267] width 177 height 25
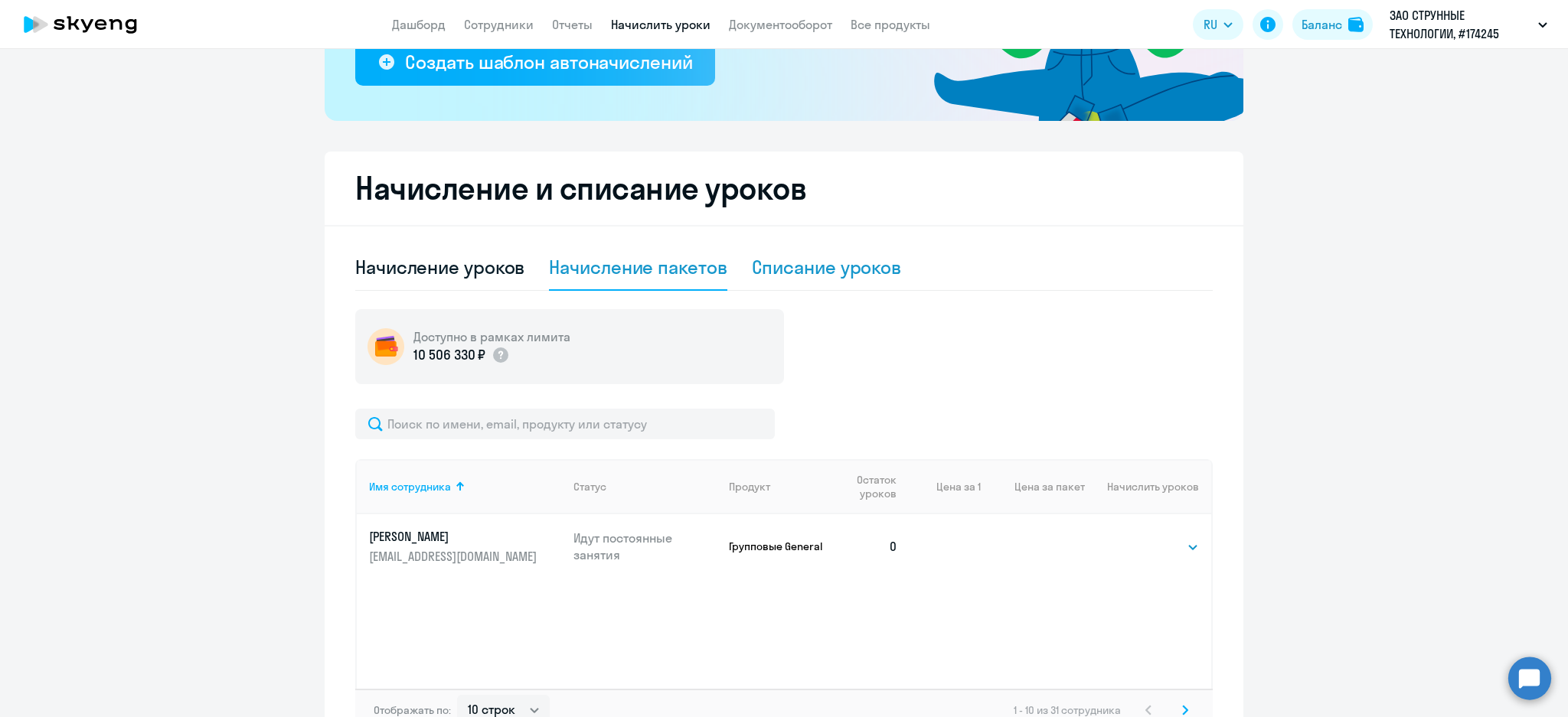
click at [815, 268] on div "Списание уроков" at bounding box center [827, 267] width 150 height 25
select select "10"
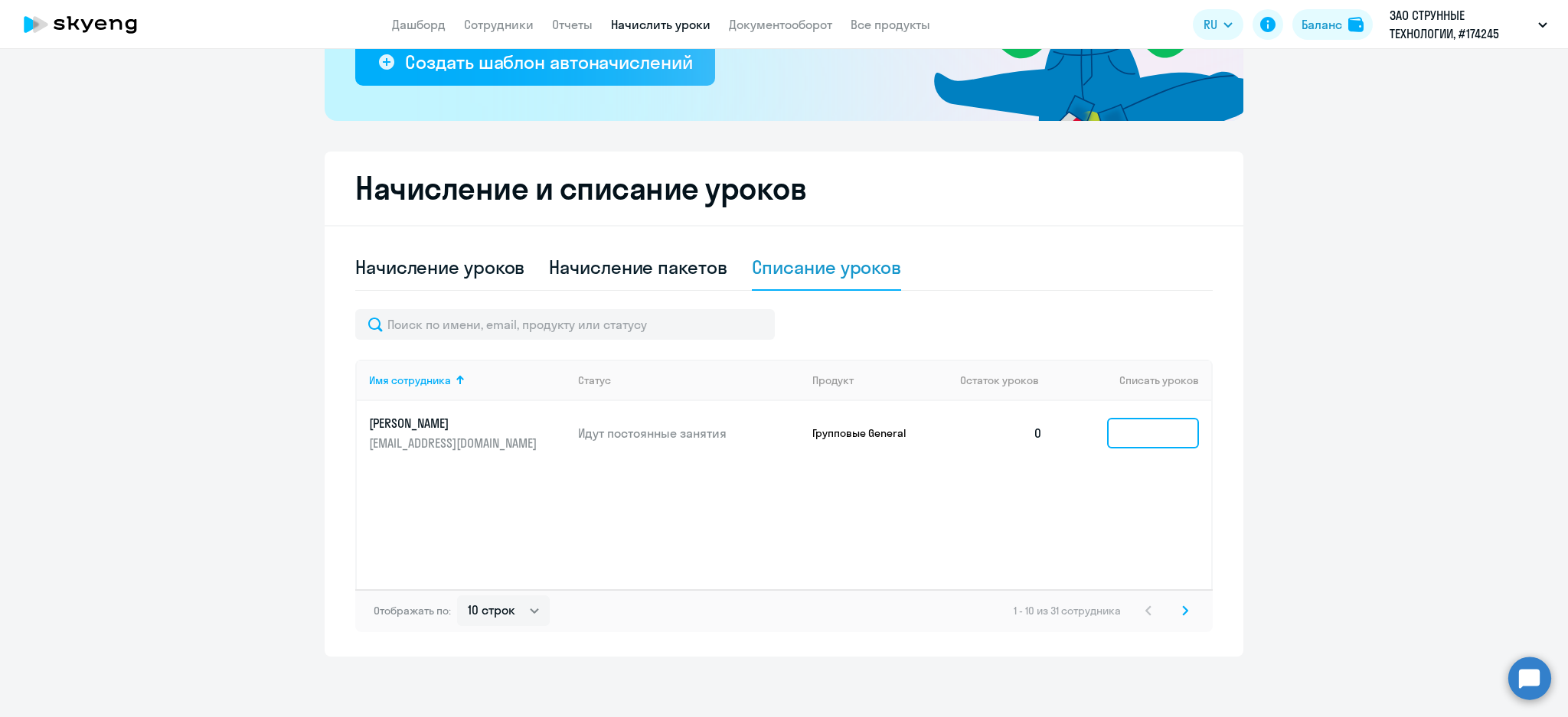
click at [1136, 428] on input at bounding box center [1153, 433] width 92 height 31
click at [497, 20] on link "Сотрудники" at bounding box center [499, 24] width 70 height 15
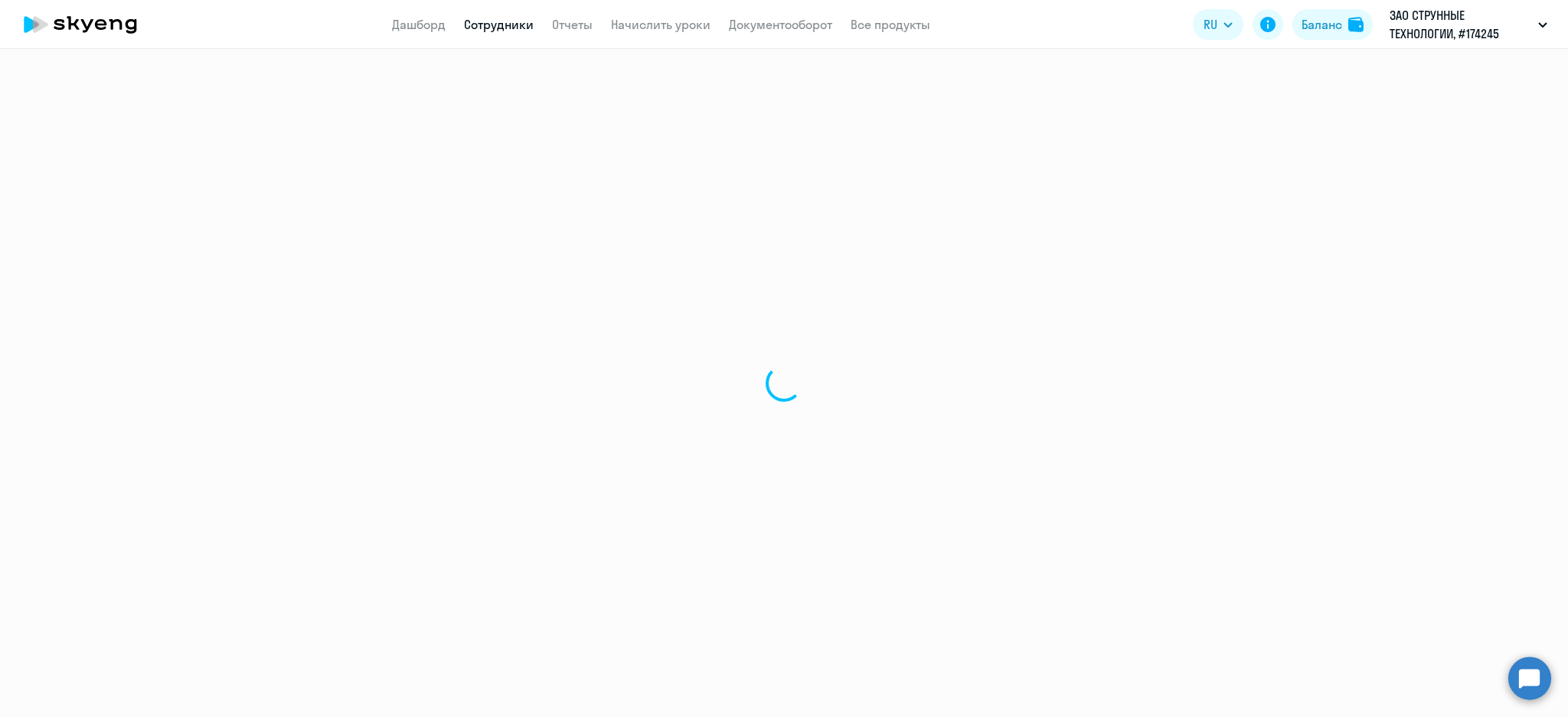
select select "30"
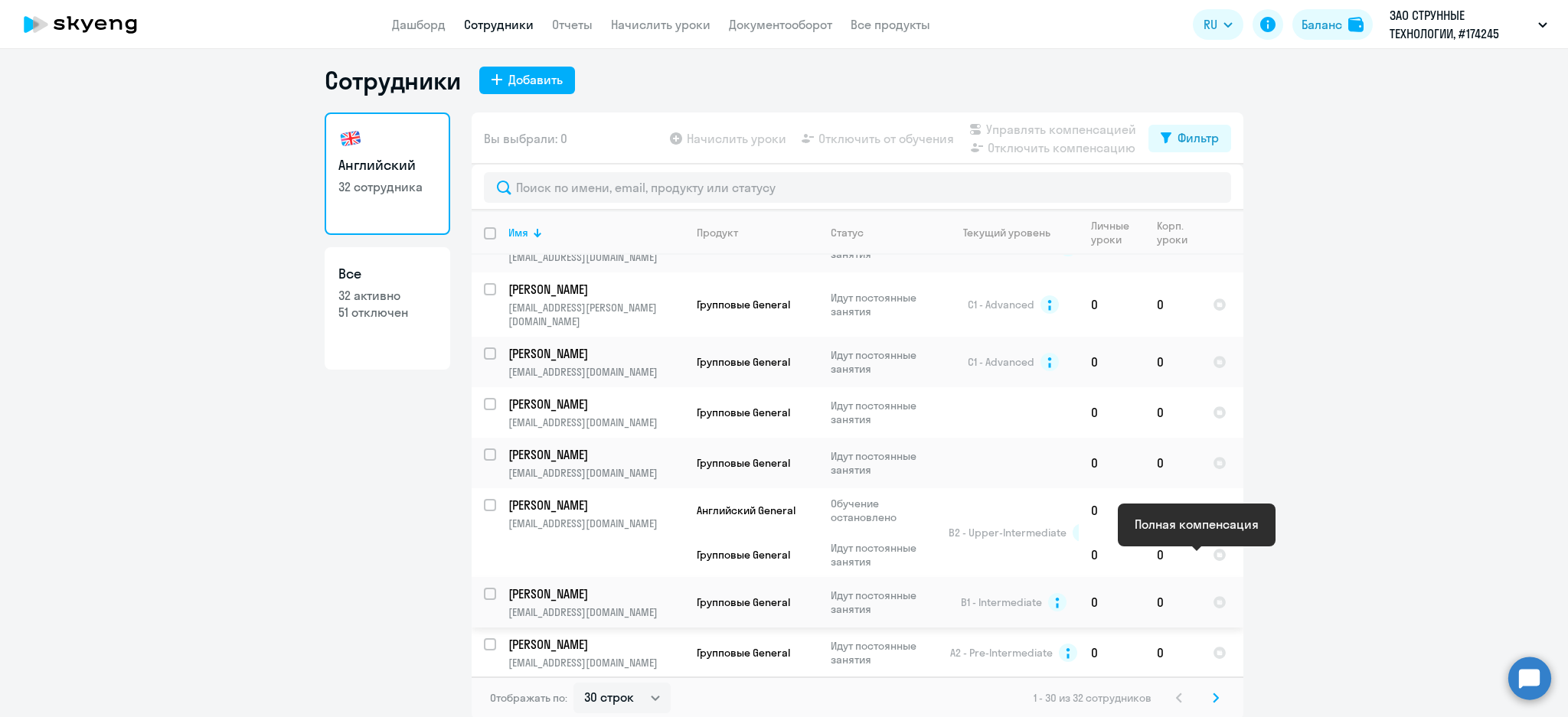
scroll to position [9, 0]
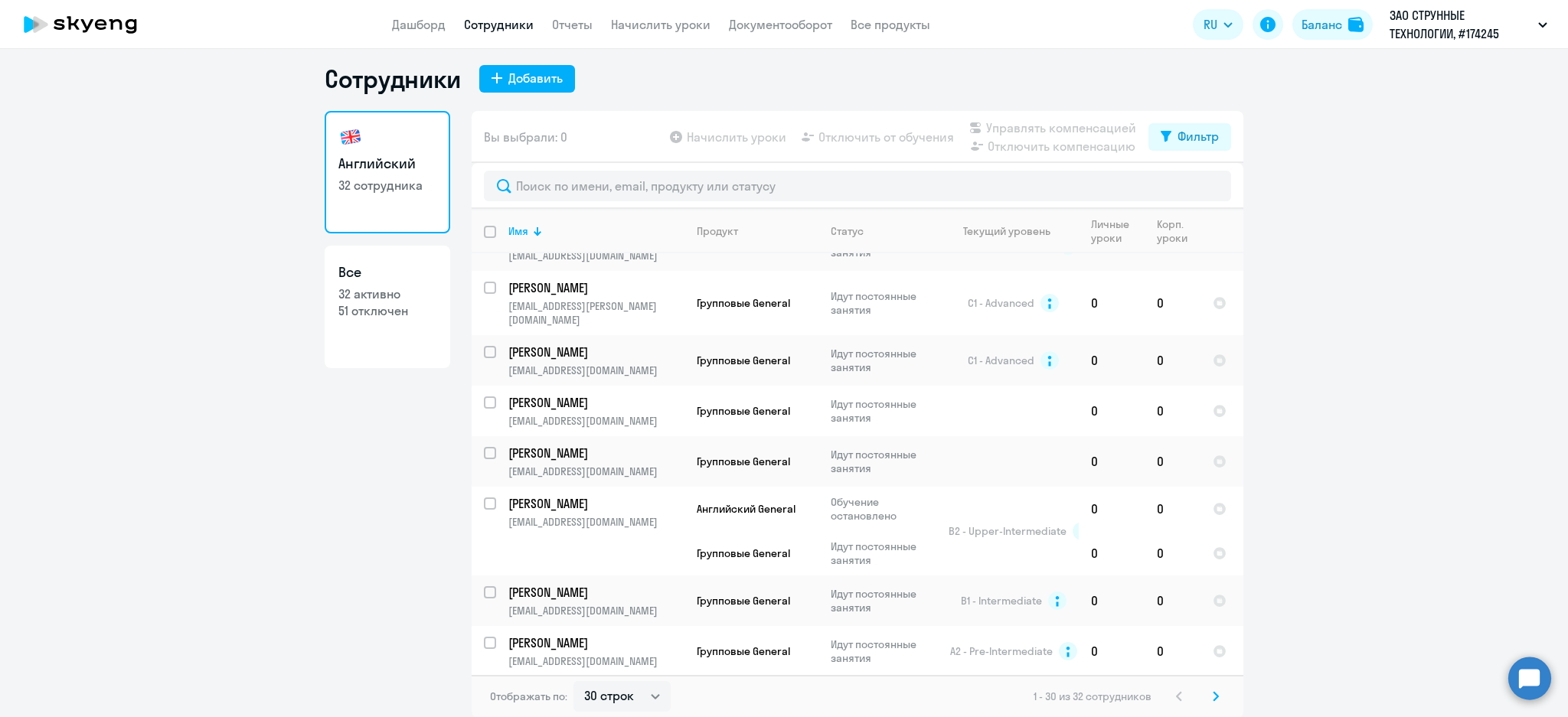
click at [1207, 699] on svg-icon at bounding box center [1216, 696] width 18 height 18
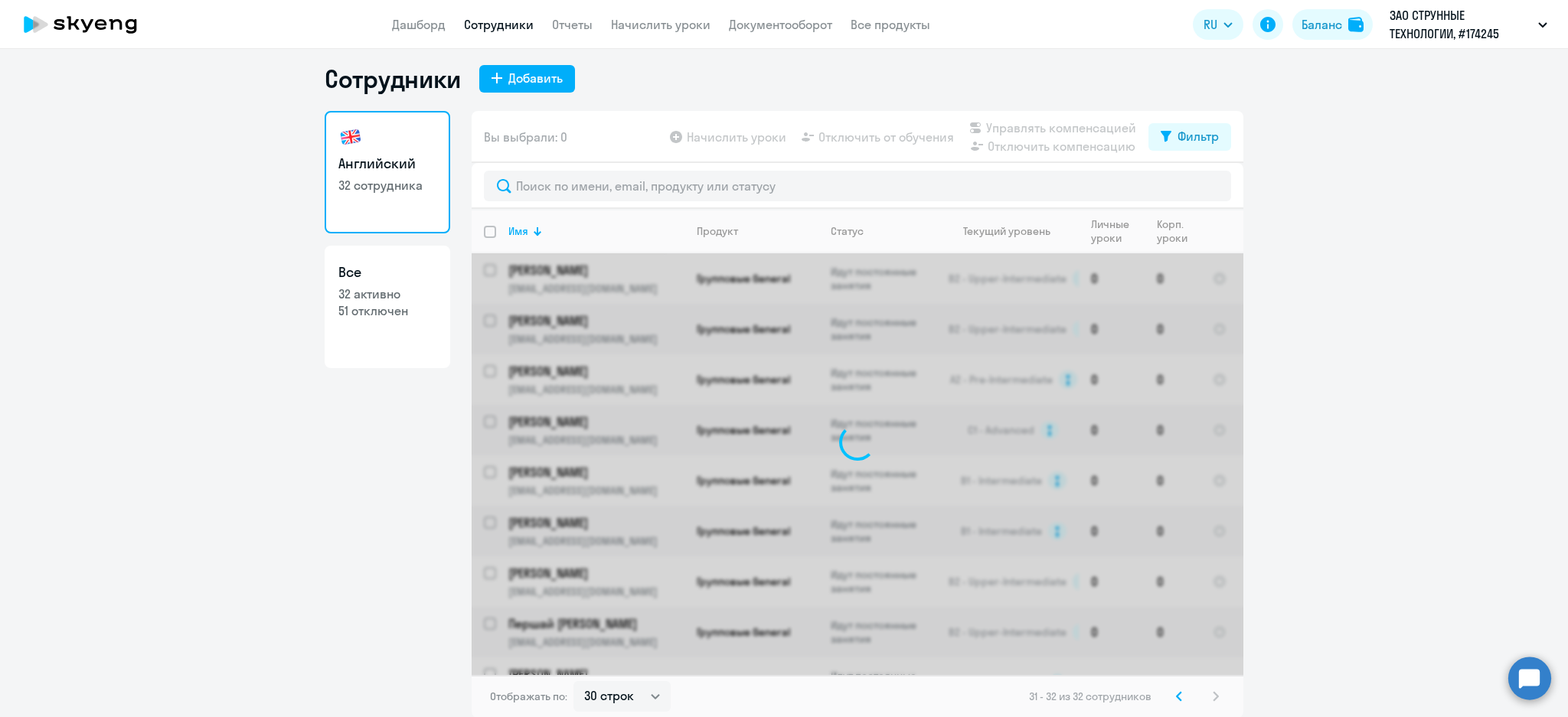
scroll to position [0, 0]
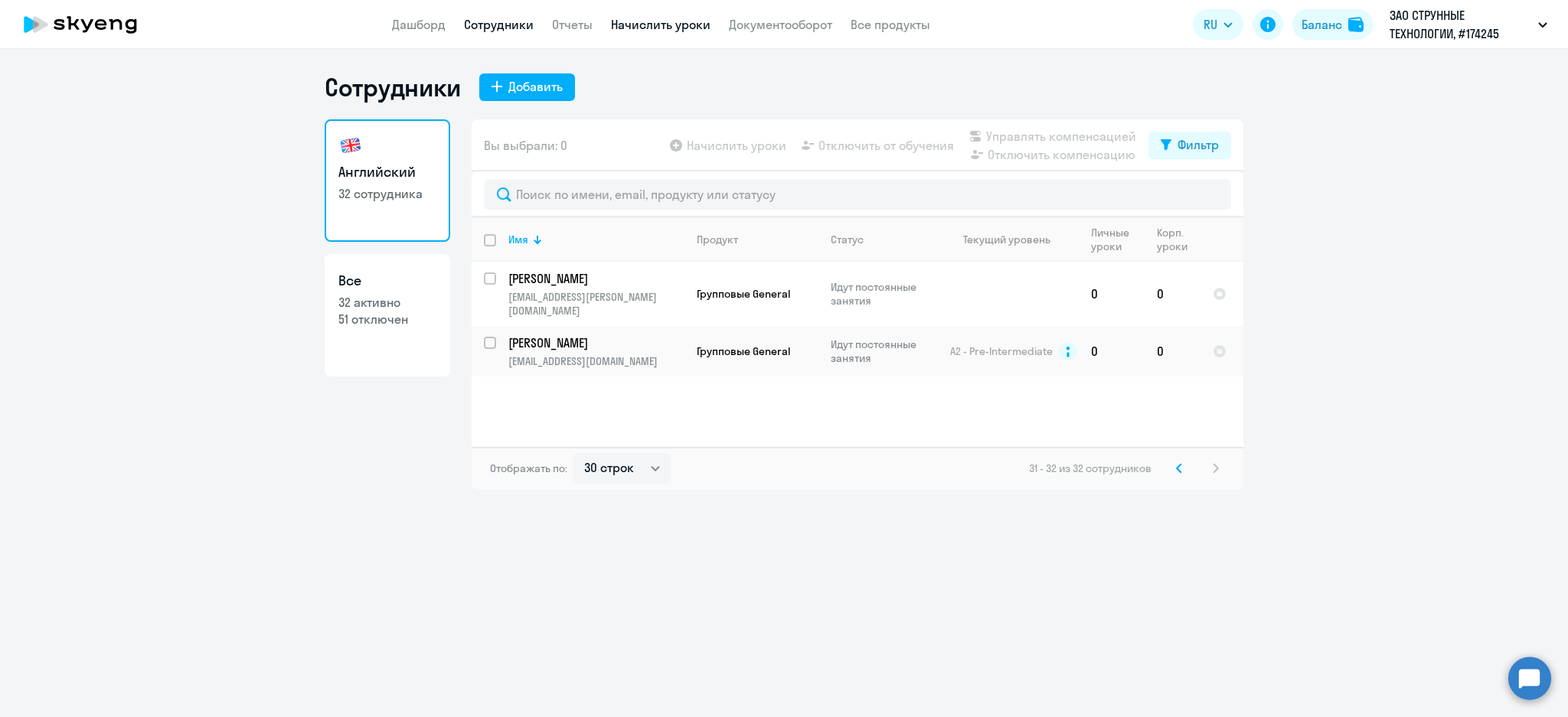
click at [667, 25] on link "Начислить уроки" at bounding box center [661, 24] width 100 height 15
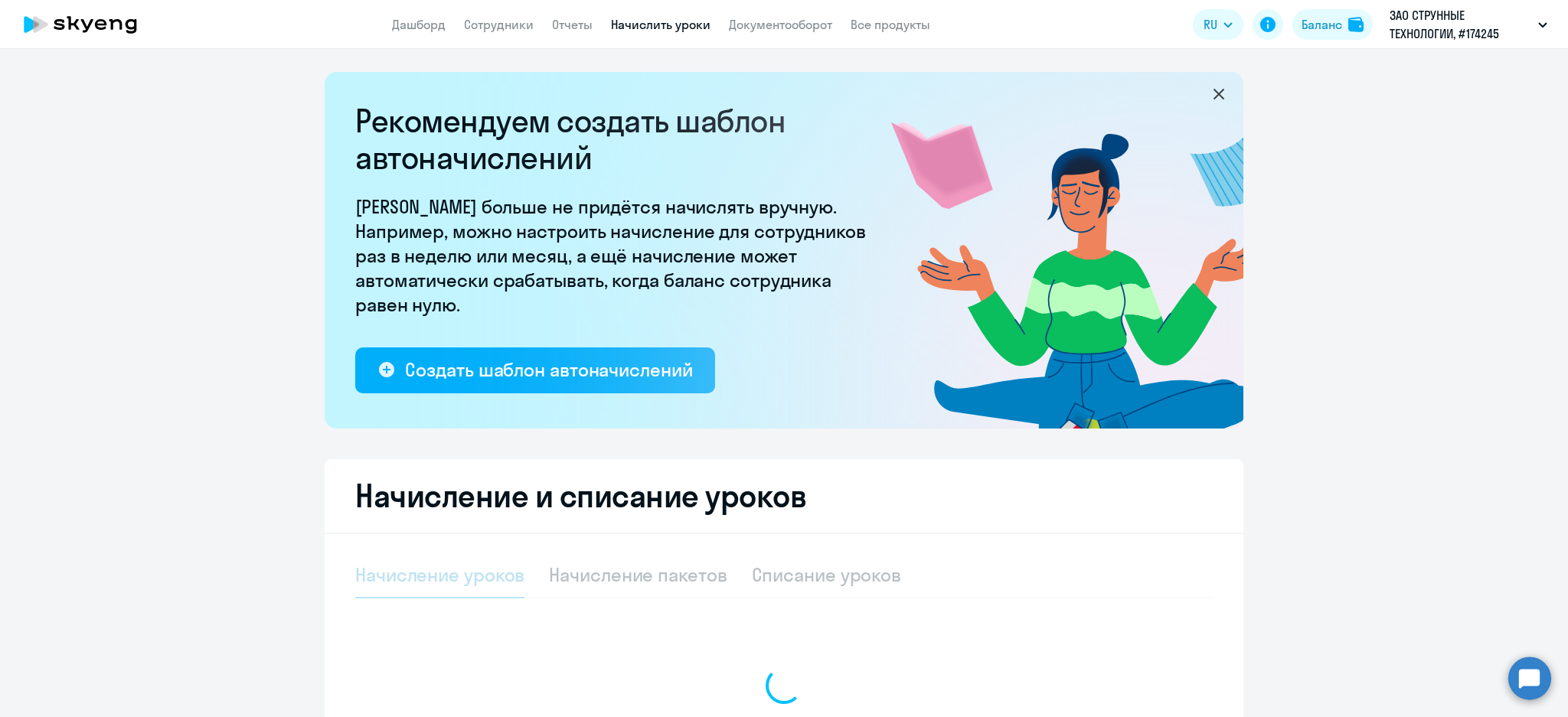
select select "10"
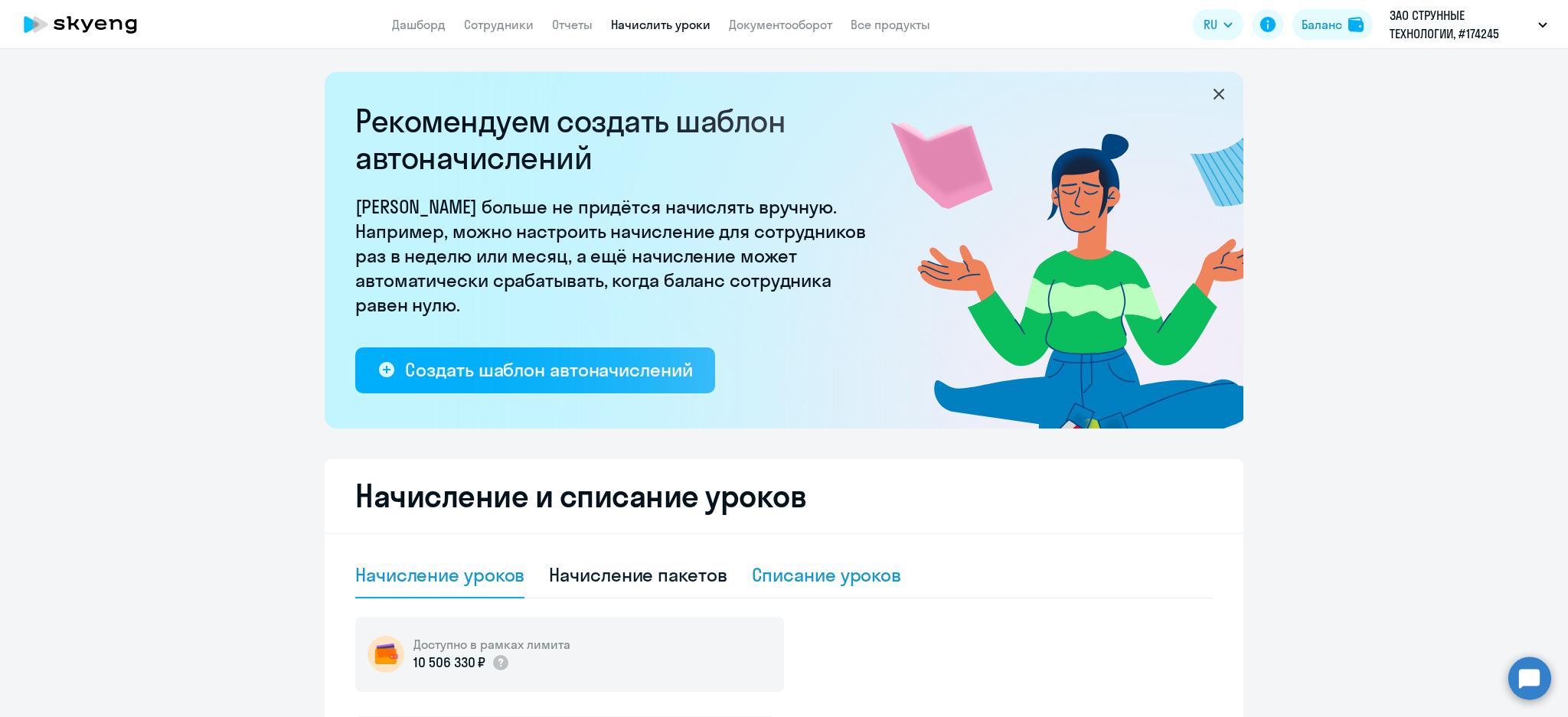
click at [885, 577] on div "Списание уроков" at bounding box center [827, 575] width 150 height 25
select select "10"
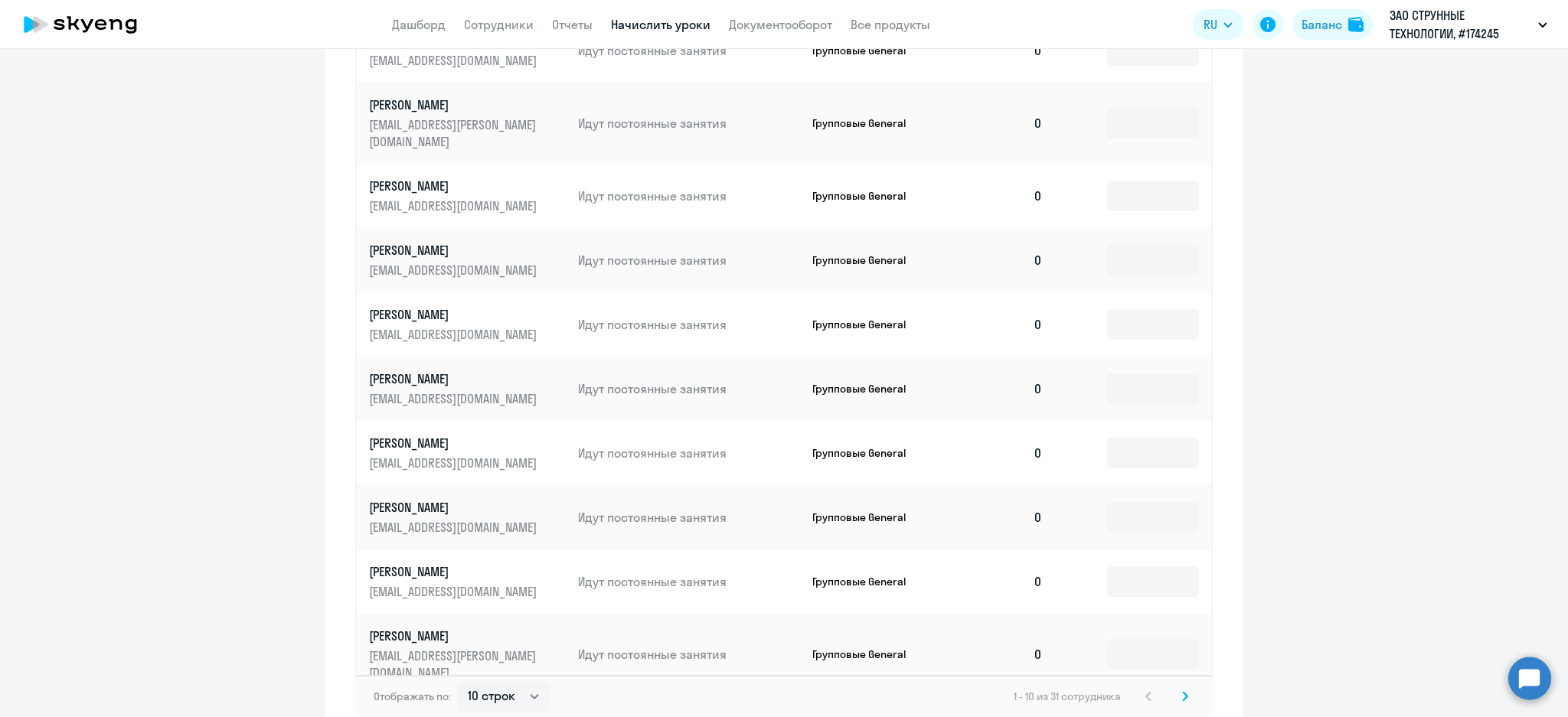
scroll to position [762, 0]
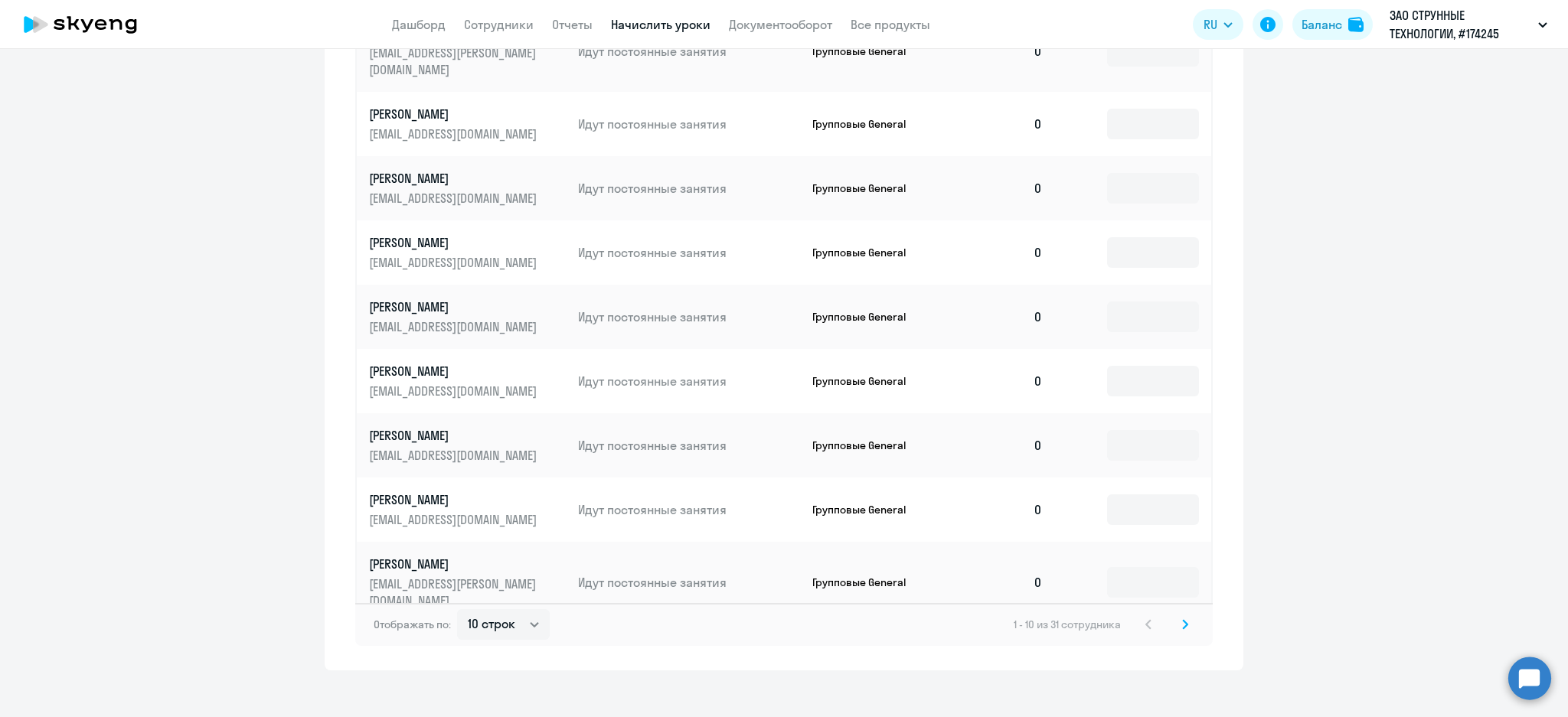
click at [1180, 615] on svg-icon at bounding box center [1185, 624] width 18 height 18
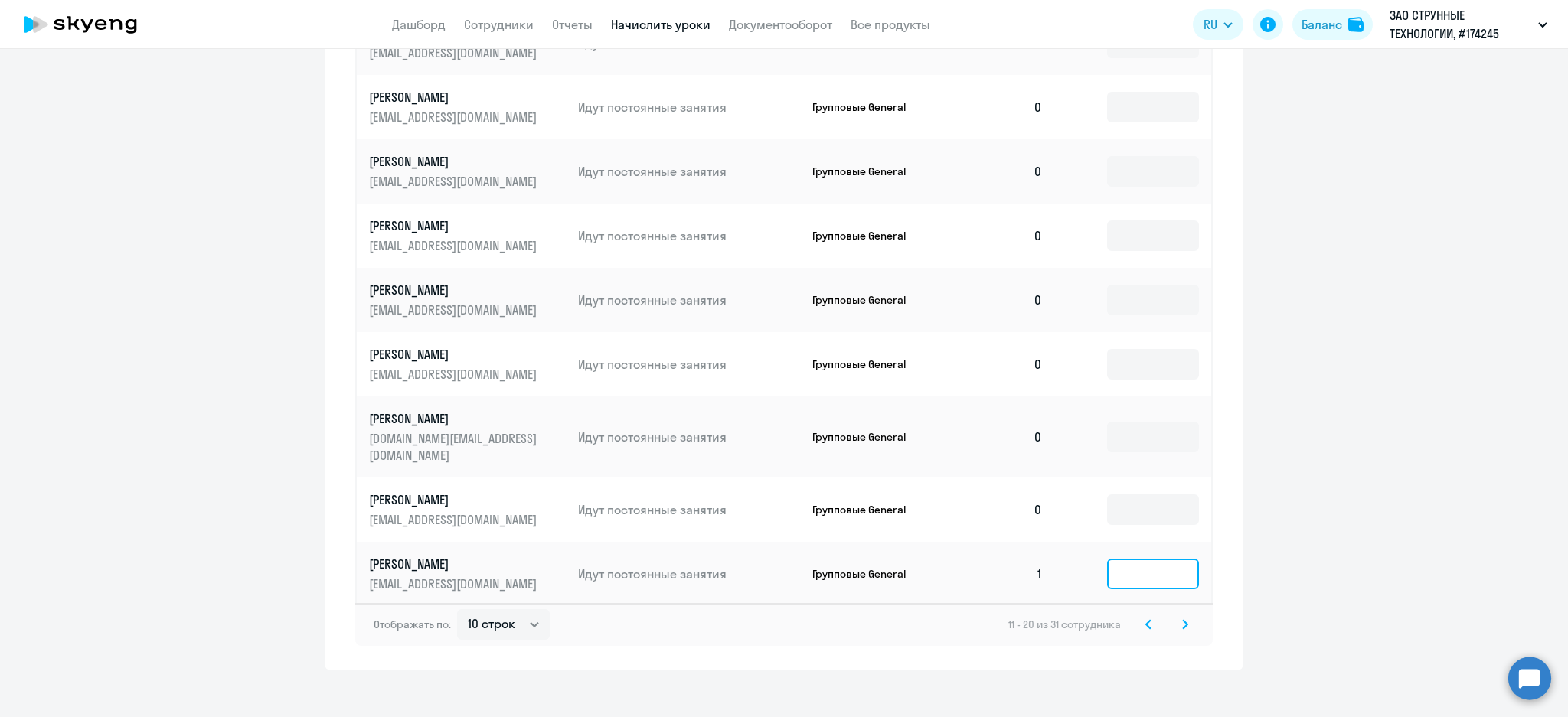
click at [1143, 560] on input at bounding box center [1153, 574] width 92 height 31
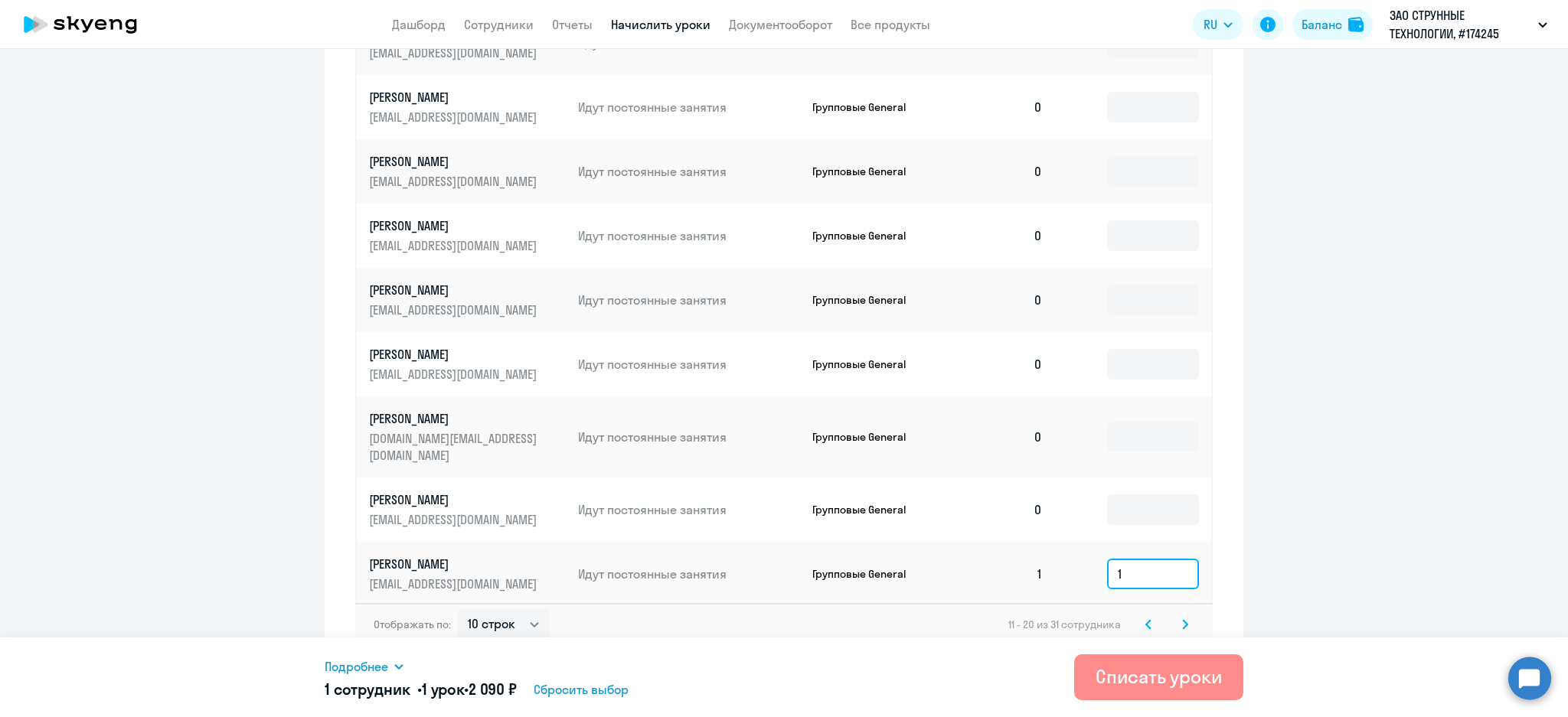
type input "1"
click at [1169, 668] on div "Списать уроки" at bounding box center [1159, 676] width 127 height 25
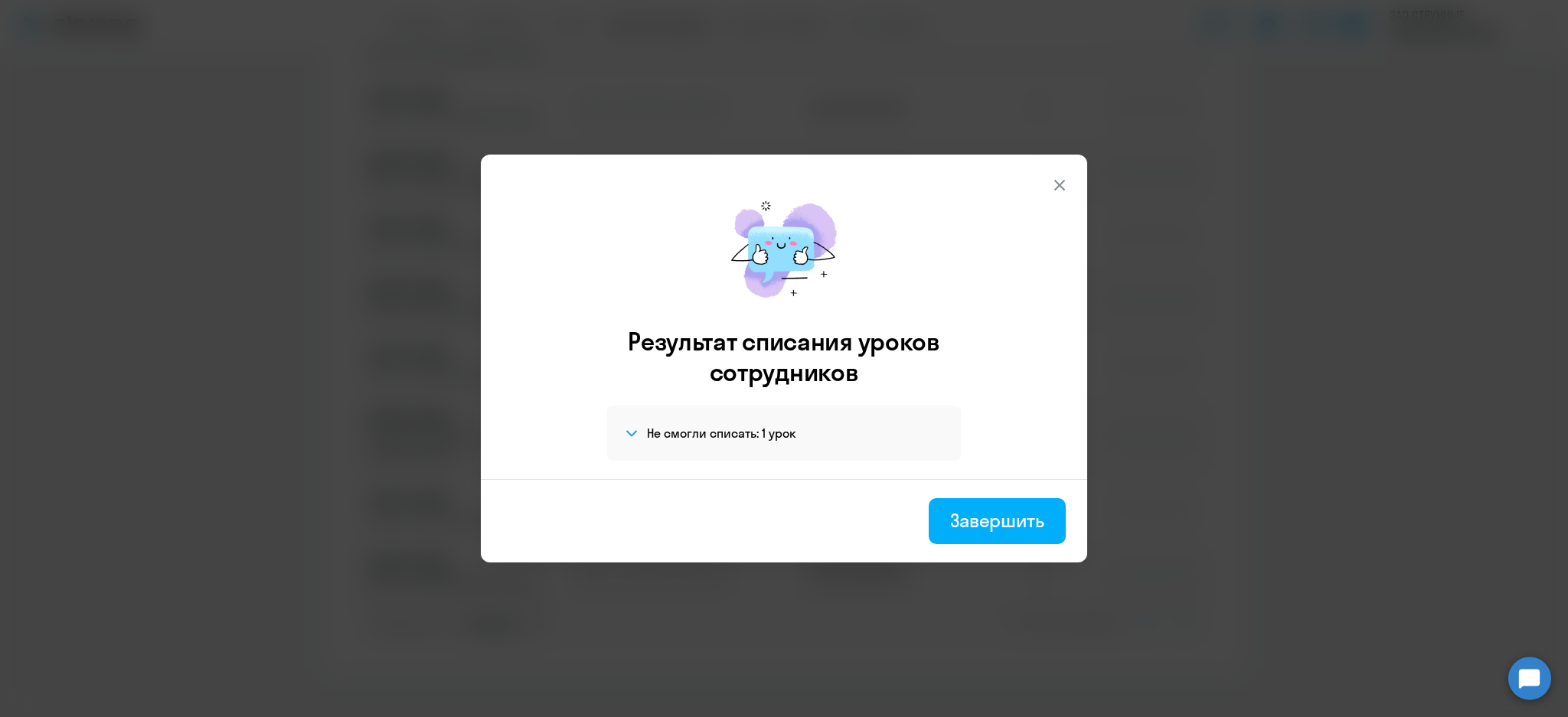
drag, startPoint x: 1029, startPoint y: 528, endPoint x: 740, endPoint y: 434, distance: 303.9
click at [740, 435] on div "Результат списания уроков сотрудников Не смогли списать: 1 урок Уроки, до начал…" at bounding box center [784, 358] width 607 height 408
click at [740, 434] on h4 "Не смогли списать: 1 урок" at bounding box center [721, 433] width 150 height 17
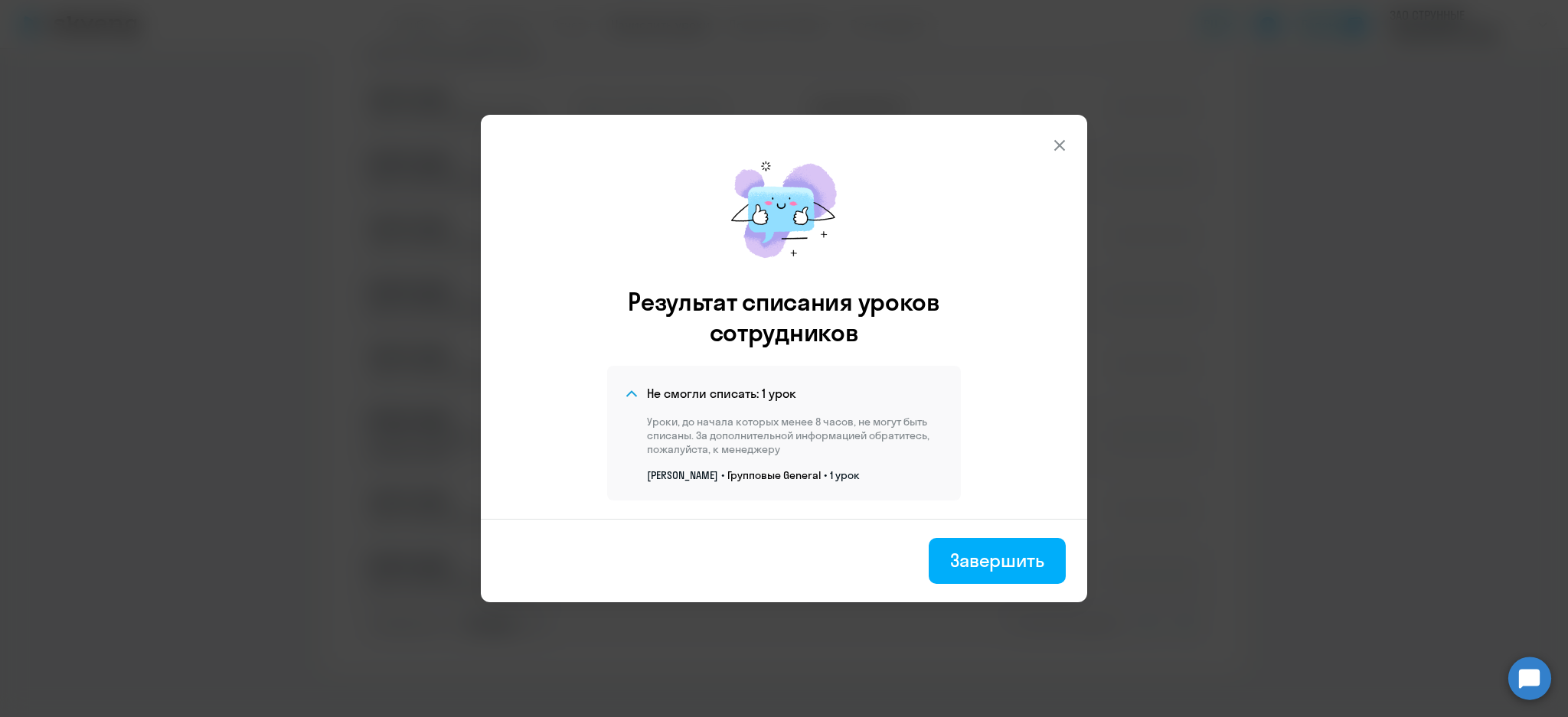
click at [1062, 144] on icon at bounding box center [1060, 145] width 18 height 18
